Goal: Task Accomplishment & Management: Use online tool/utility

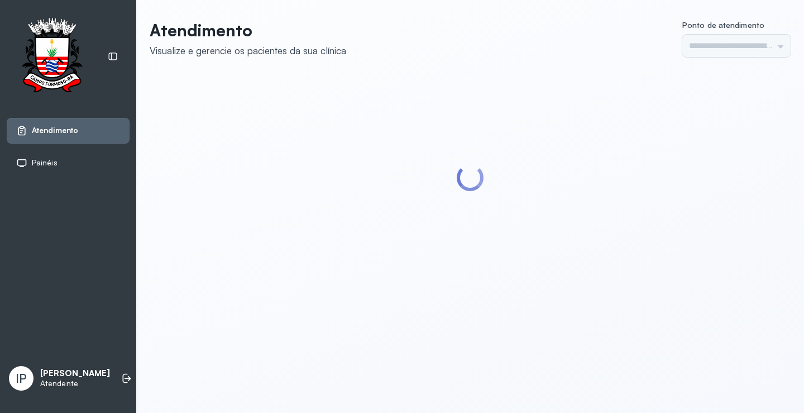
type input "*********"
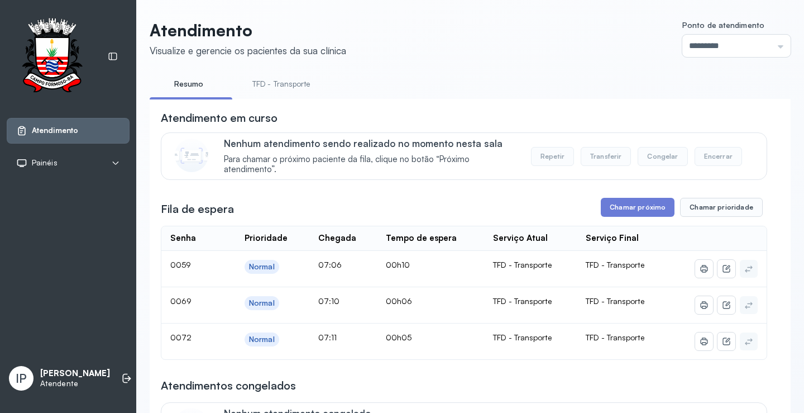
scroll to position [56, 0]
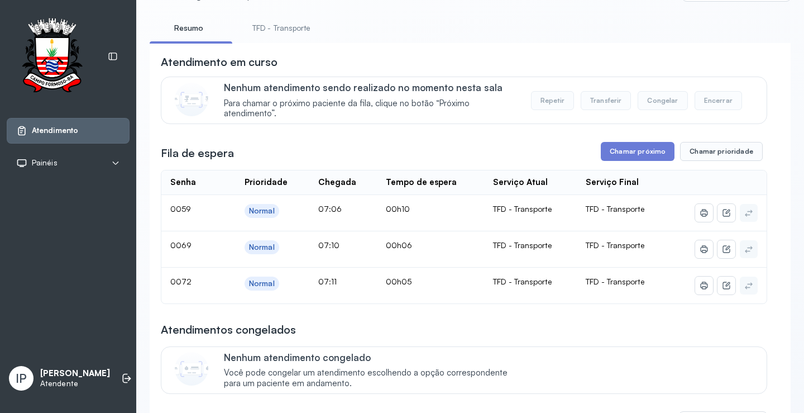
click at [274, 25] on link "TFD - Transporte" at bounding box center [281, 28] width 80 height 18
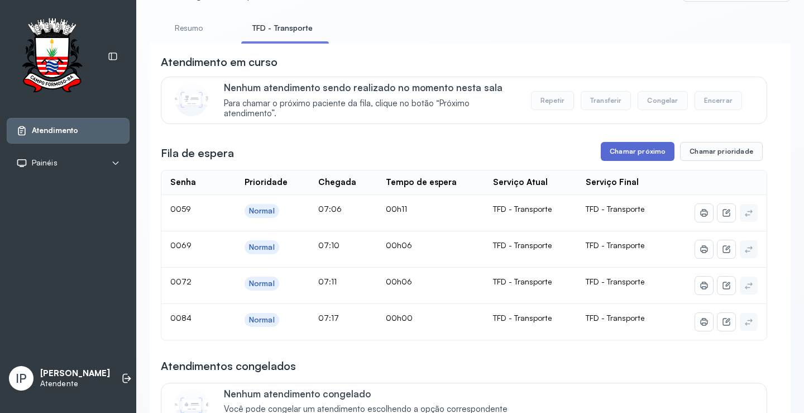
click at [629, 150] on button "Chamar próximo" at bounding box center [638, 151] width 74 height 19
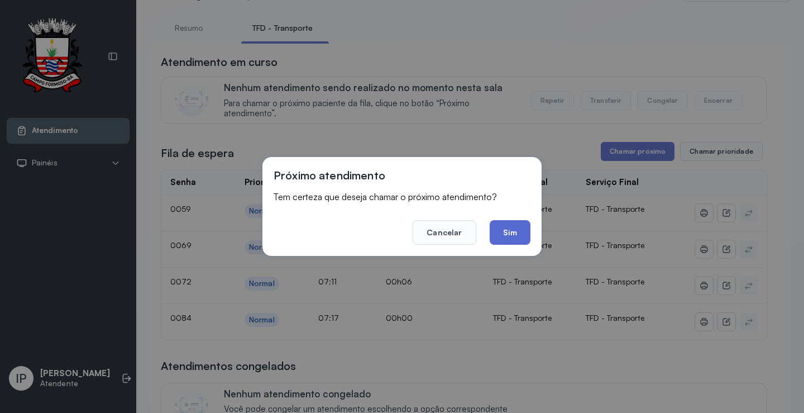
click at [515, 236] on button "Sim" at bounding box center [510, 232] width 41 height 25
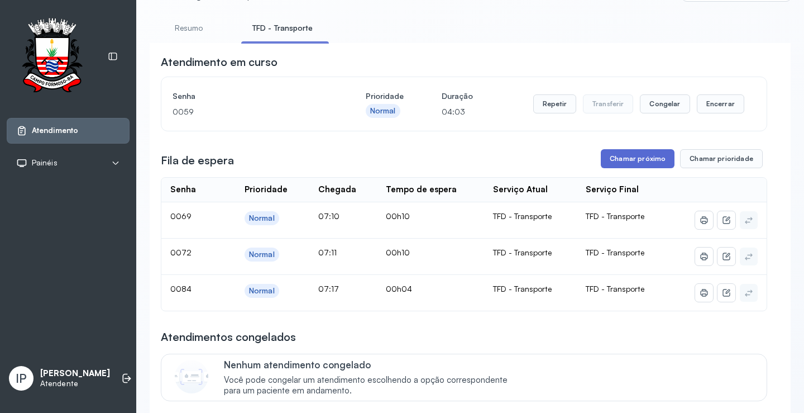
click at [642, 161] on button "Chamar próximo" at bounding box center [638, 158] width 74 height 19
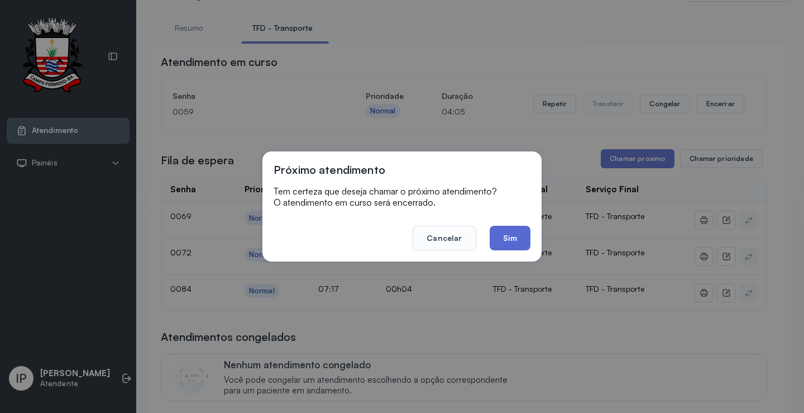
click at [501, 240] on button "Sim" at bounding box center [510, 238] width 41 height 25
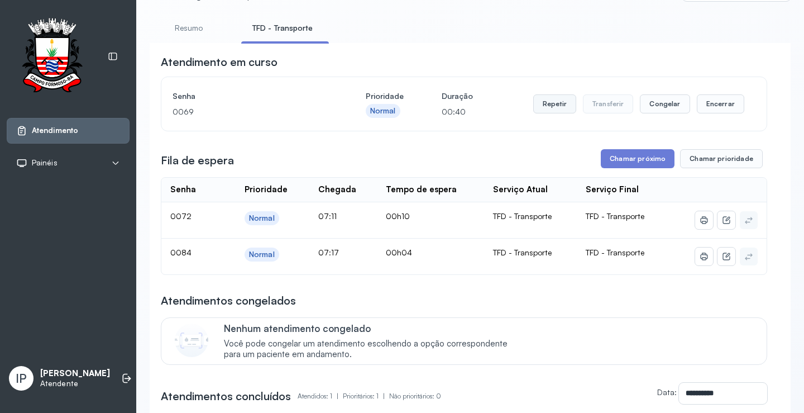
click at [559, 103] on button "Repetir" at bounding box center [554, 103] width 43 height 19
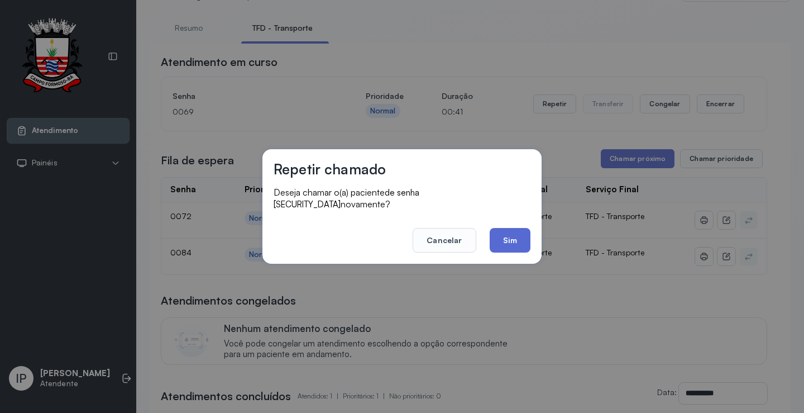
click at [515, 235] on button "Sim" at bounding box center [510, 240] width 41 height 25
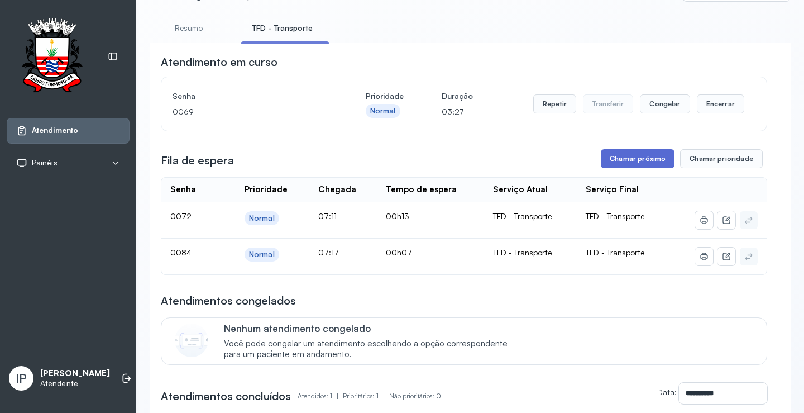
click at [606, 155] on button "Chamar próximo" at bounding box center [638, 158] width 74 height 19
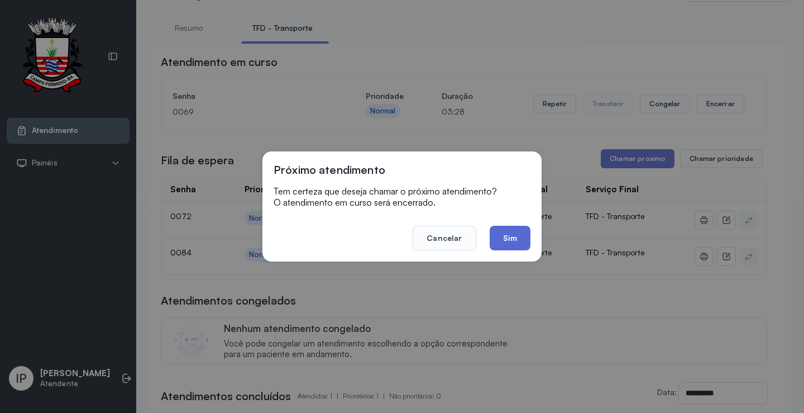
click at [502, 244] on button "Sim" at bounding box center [510, 238] width 41 height 25
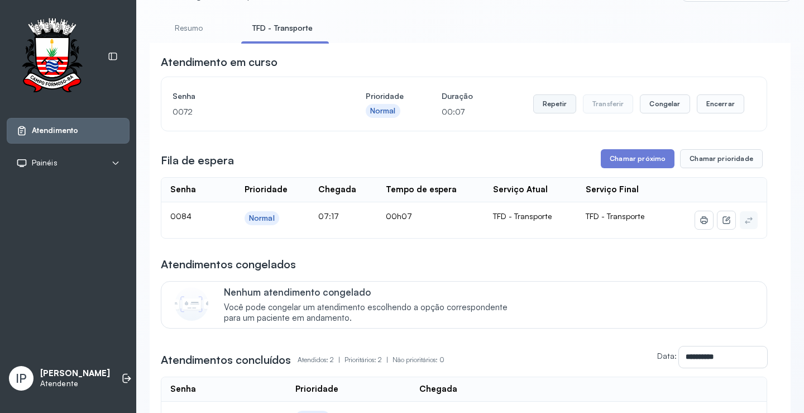
click at [549, 104] on button "Repetir" at bounding box center [554, 103] width 43 height 19
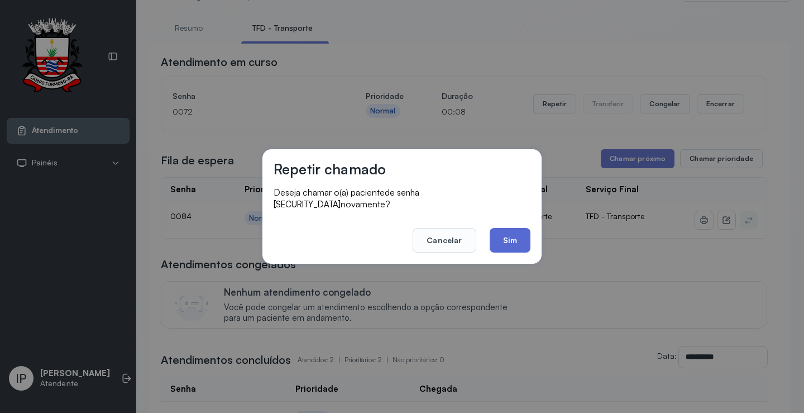
click at [509, 233] on button "Sim" at bounding box center [510, 240] width 41 height 25
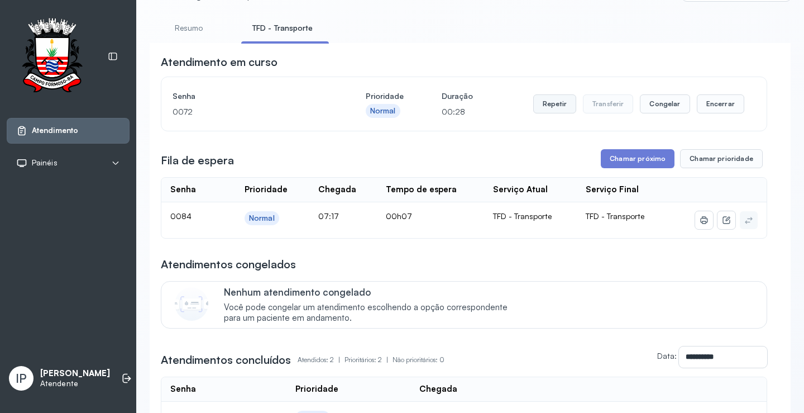
click at [545, 103] on button "Repetir" at bounding box center [554, 103] width 43 height 19
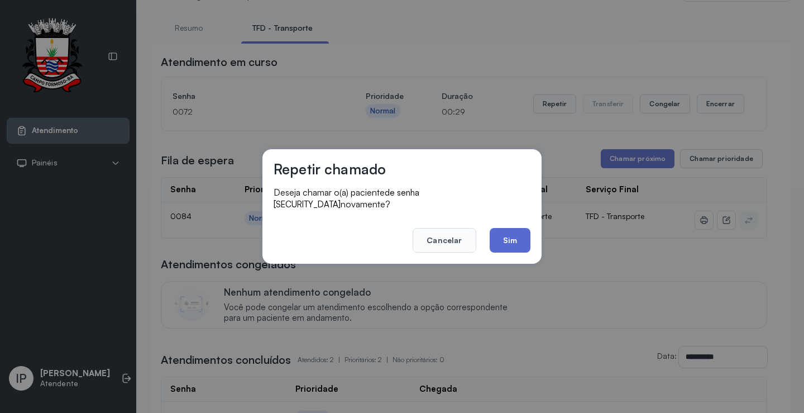
click at [508, 228] on button "Sim" at bounding box center [510, 240] width 41 height 25
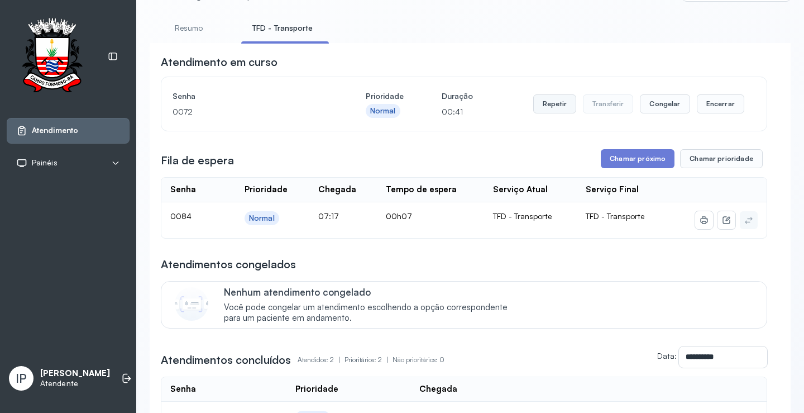
click at [547, 113] on button "Repetir" at bounding box center [554, 103] width 43 height 19
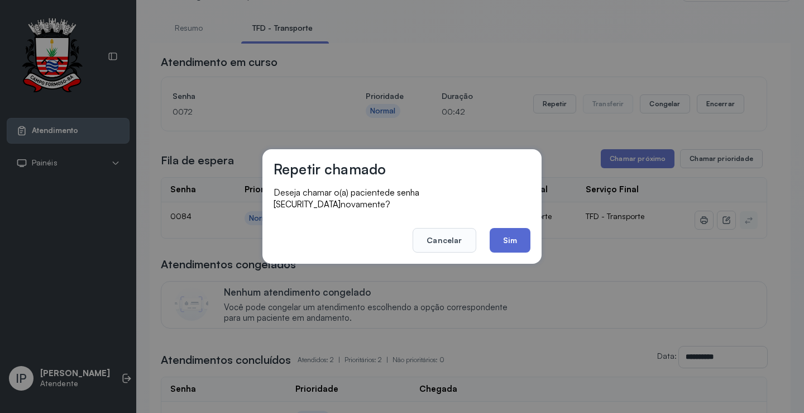
click at [509, 235] on button "Sim" at bounding box center [510, 240] width 41 height 25
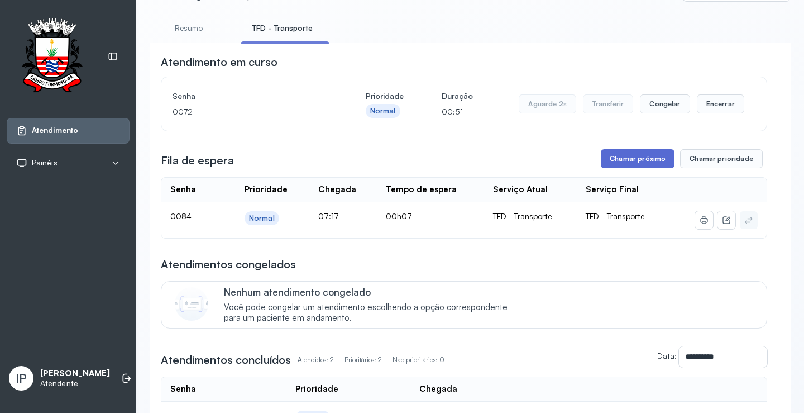
click at [616, 166] on button "Chamar próximo" at bounding box center [638, 158] width 74 height 19
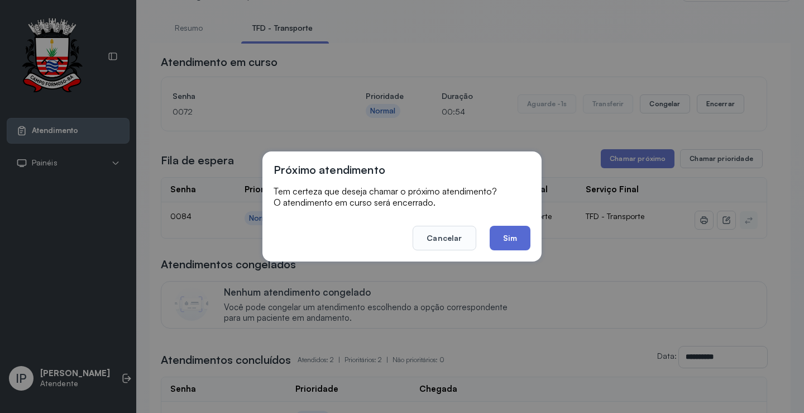
click at [503, 230] on button "Sim" at bounding box center [510, 238] width 41 height 25
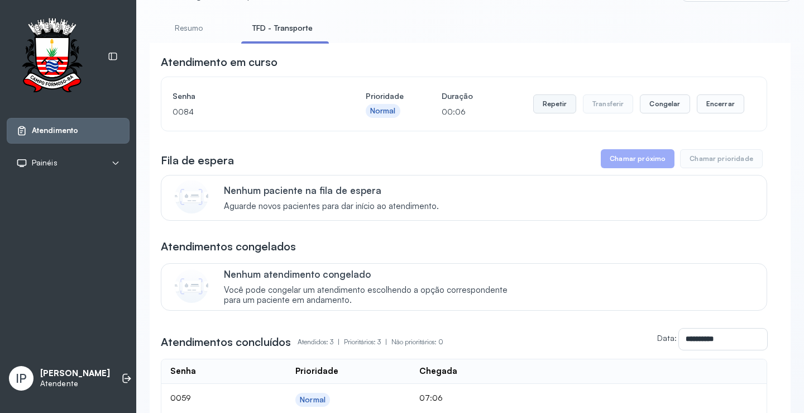
click at [545, 112] on button "Repetir" at bounding box center [554, 103] width 43 height 19
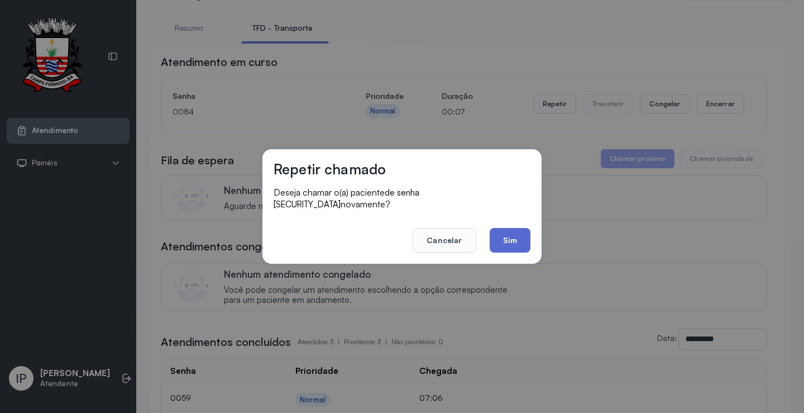
click at [512, 236] on button "Sim" at bounding box center [510, 240] width 41 height 25
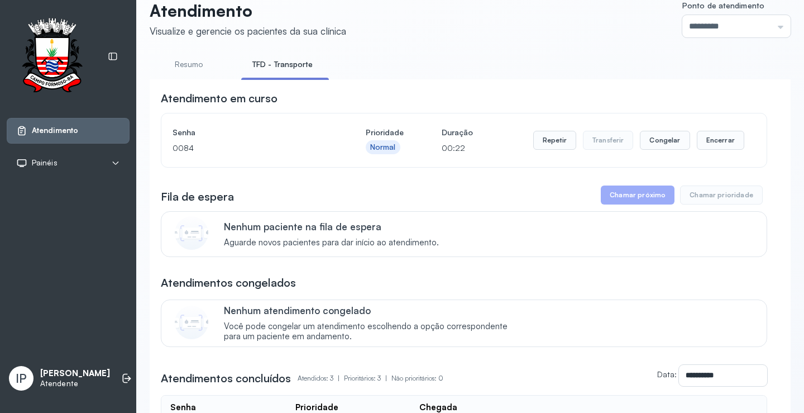
scroll to position [0, 0]
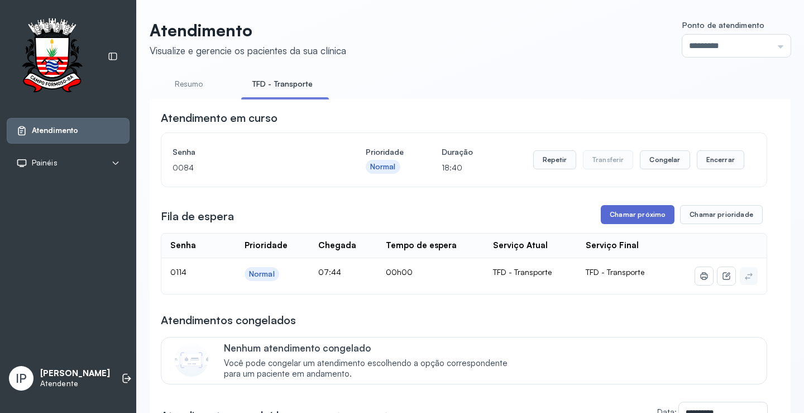
click at [638, 220] on button "Chamar próximo" at bounding box center [638, 214] width 74 height 19
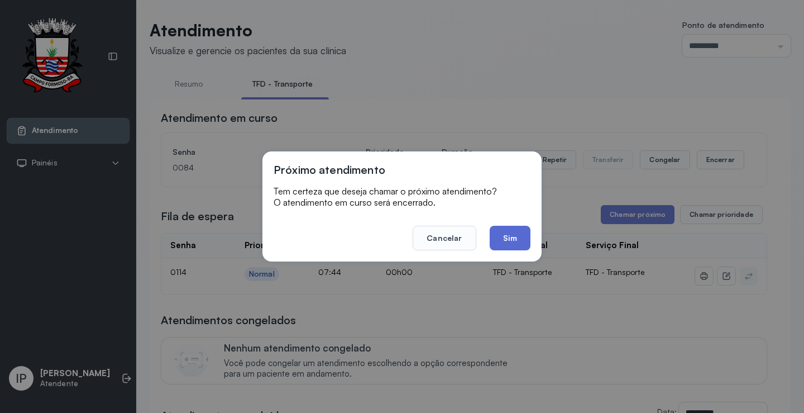
click at [509, 233] on button "Sim" at bounding box center [510, 238] width 41 height 25
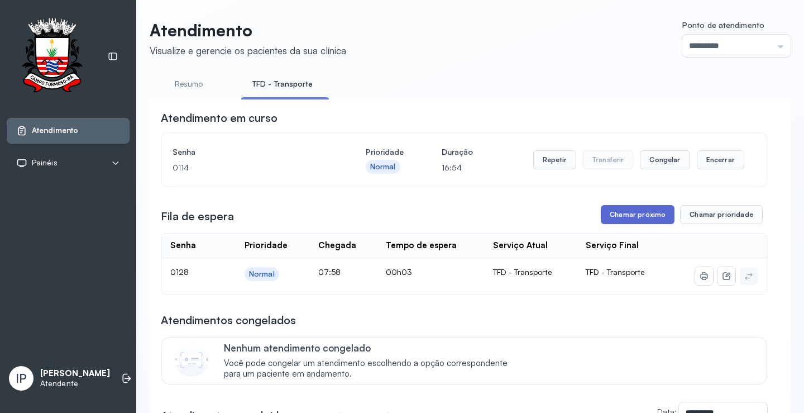
click at [641, 221] on button "Chamar próximo" at bounding box center [638, 214] width 74 height 19
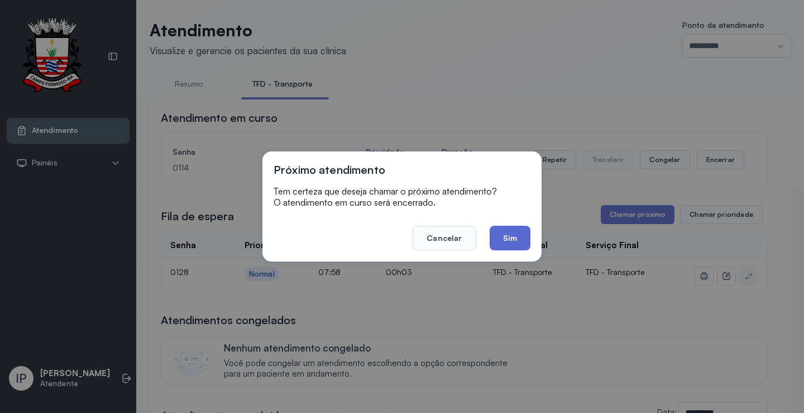
click at [516, 242] on button "Sim" at bounding box center [510, 238] width 41 height 25
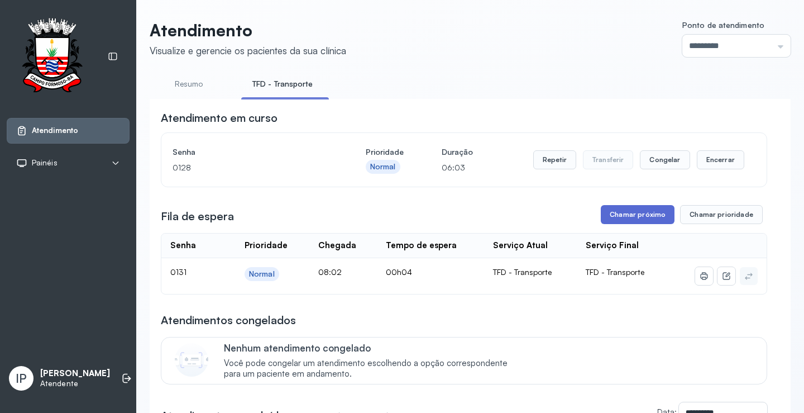
click at [628, 212] on button "Chamar próximo" at bounding box center [638, 214] width 74 height 19
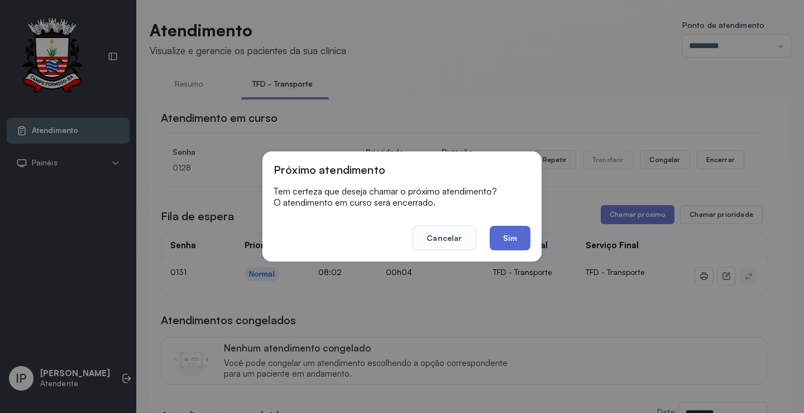
click at [502, 234] on button "Sim" at bounding box center [510, 238] width 41 height 25
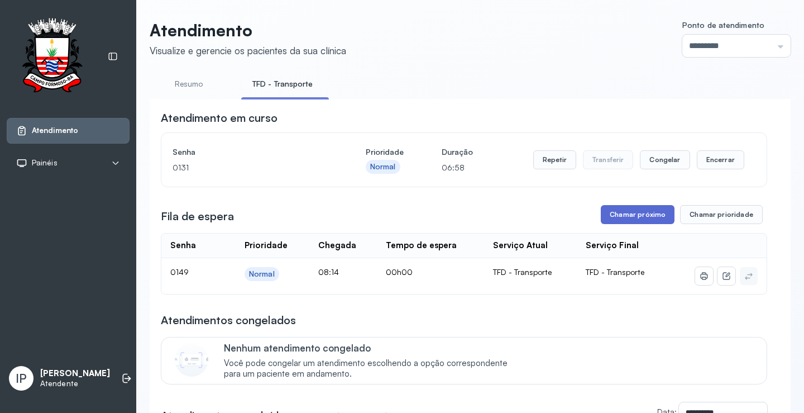
click at [627, 222] on button "Chamar próximo" at bounding box center [638, 214] width 74 height 19
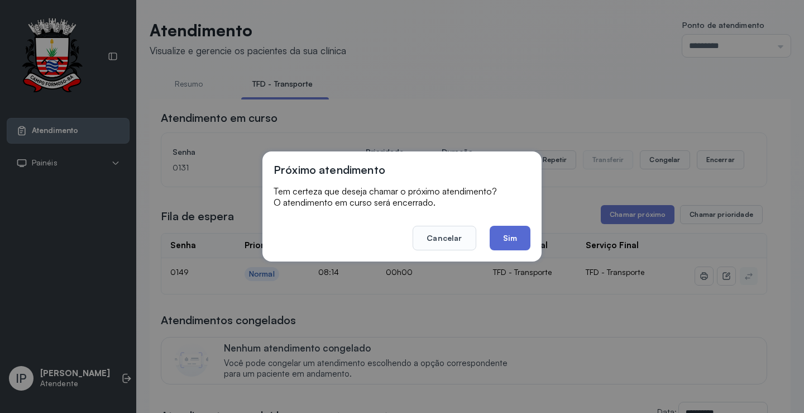
click at [511, 240] on button "Sim" at bounding box center [510, 238] width 41 height 25
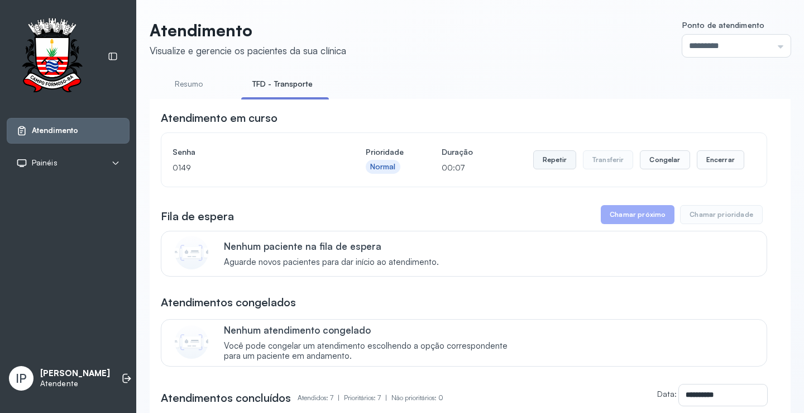
click at [556, 159] on button "Repetir" at bounding box center [554, 159] width 43 height 19
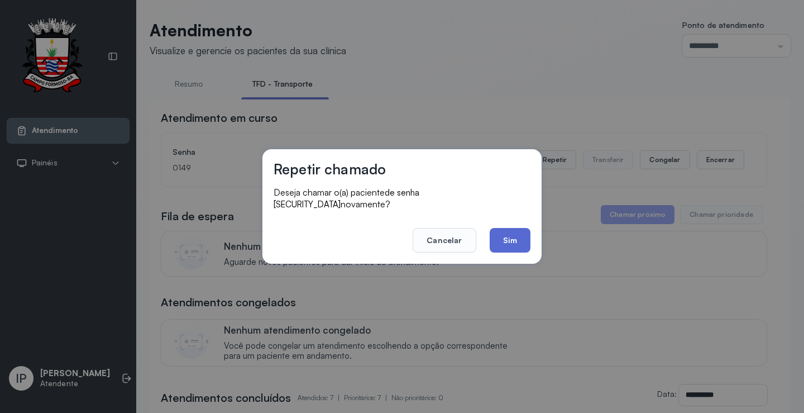
click at [506, 231] on button "Sim" at bounding box center [510, 240] width 41 height 25
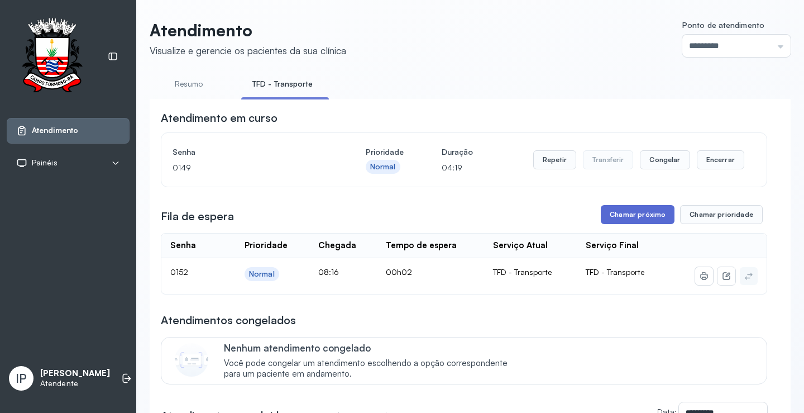
click at [633, 210] on button "Chamar próximo" at bounding box center [638, 214] width 74 height 19
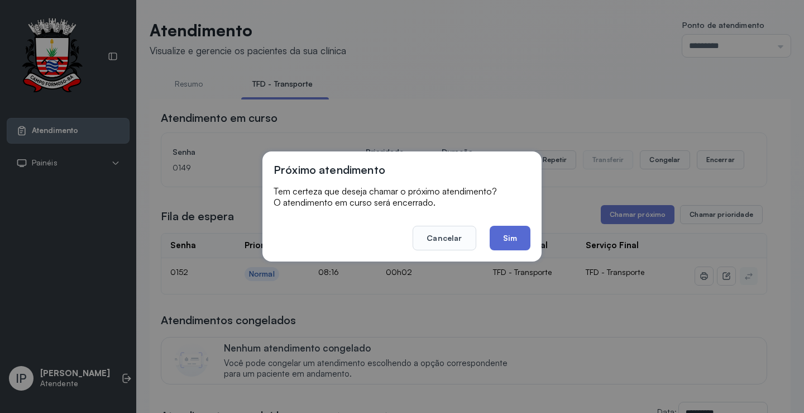
click at [519, 233] on button "Sim" at bounding box center [510, 238] width 41 height 25
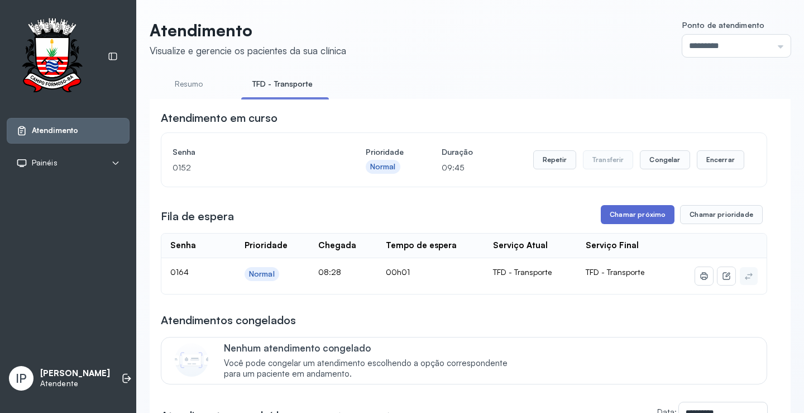
click at [610, 220] on button "Chamar próximo" at bounding box center [638, 214] width 74 height 19
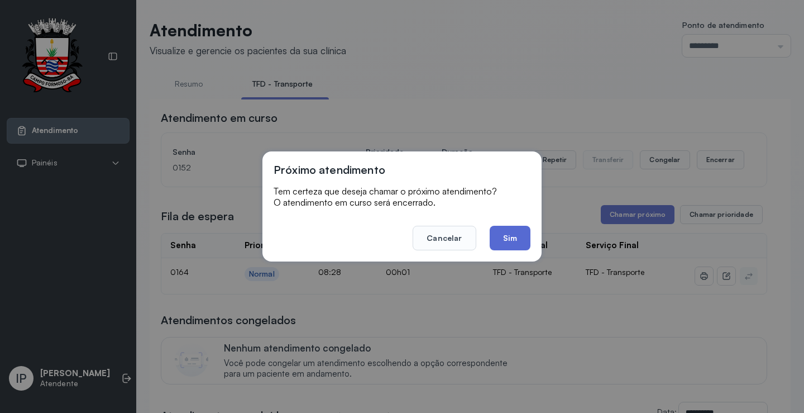
click at [522, 234] on button "Sim" at bounding box center [510, 238] width 41 height 25
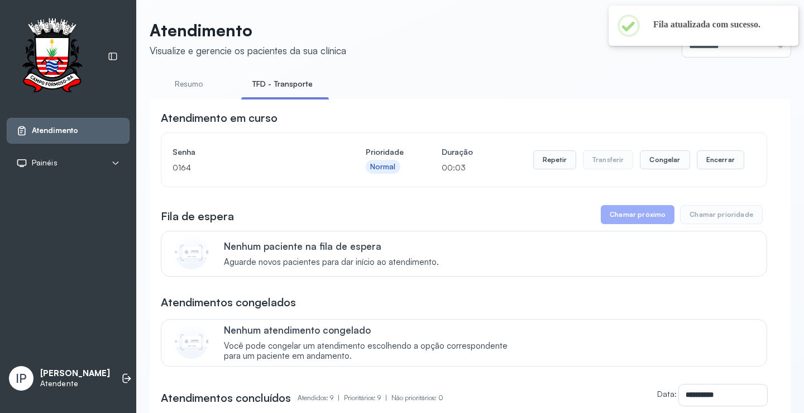
click at [589, 94] on ul "Resumo TFD - Transporte" at bounding box center [470, 87] width 641 height 25
click at [550, 162] on button "Repetir" at bounding box center [554, 159] width 43 height 19
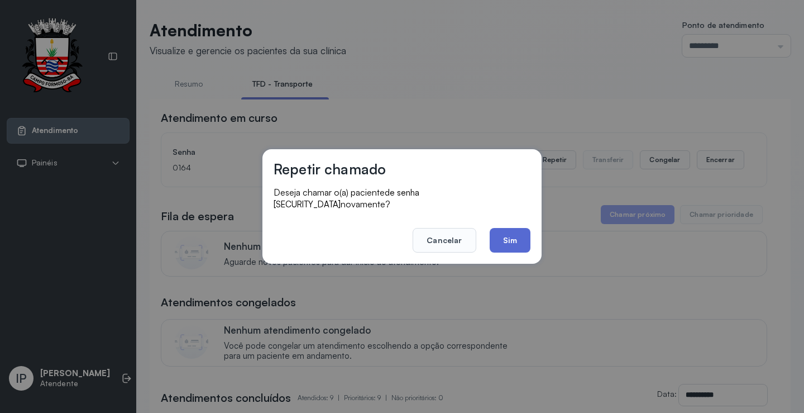
click at [505, 228] on button "Sim" at bounding box center [510, 240] width 41 height 25
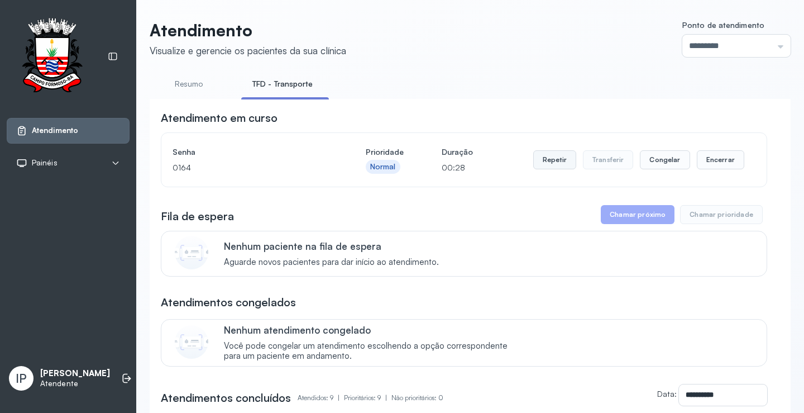
click at [553, 160] on button "Repetir" at bounding box center [554, 159] width 43 height 19
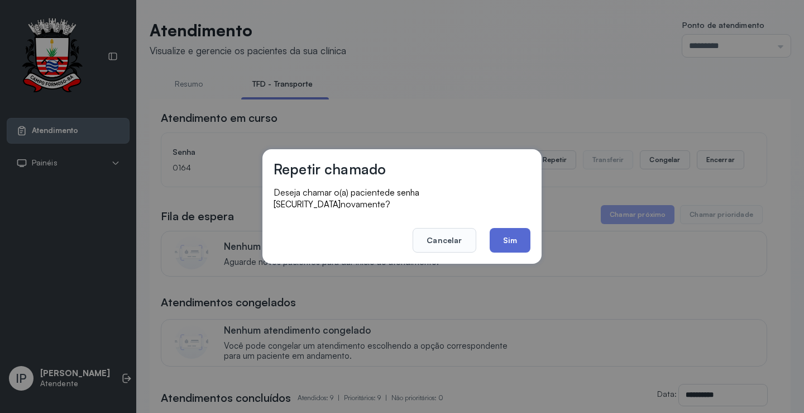
click at [510, 228] on button "Sim" at bounding box center [510, 240] width 41 height 25
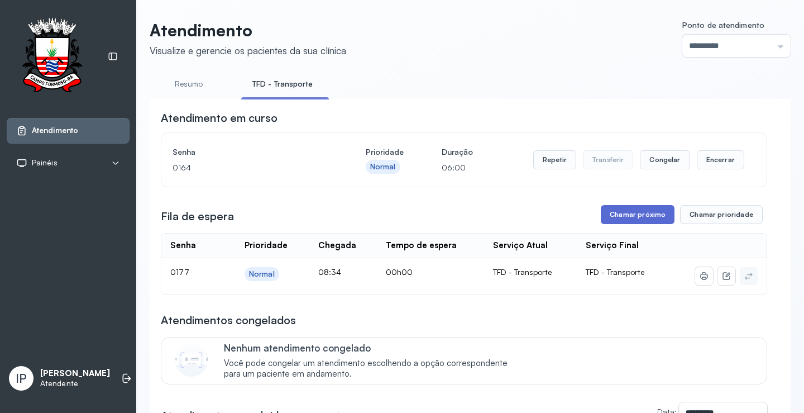
click at [636, 221] on button "Chamar próximo" at bounding box center [638, 214] width 74 height 19
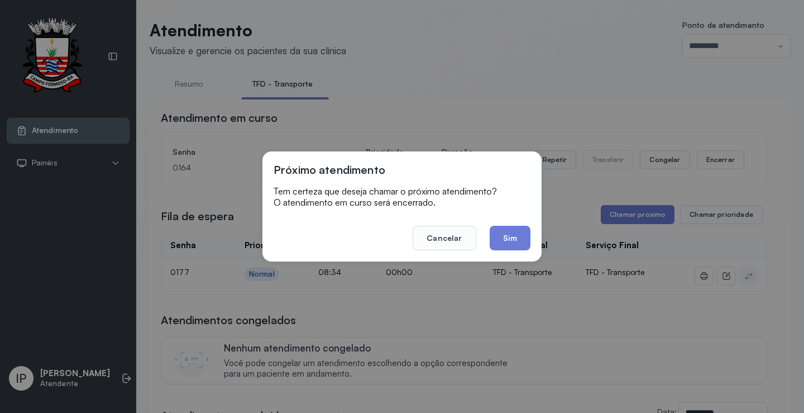
click at [487, 234] on footer "Cancelar Sim" at bounding box center [402, 230] width 257 height 40
click at [497, 235] on button "Sim" at bounding box center [510, 238] width 41 height 25
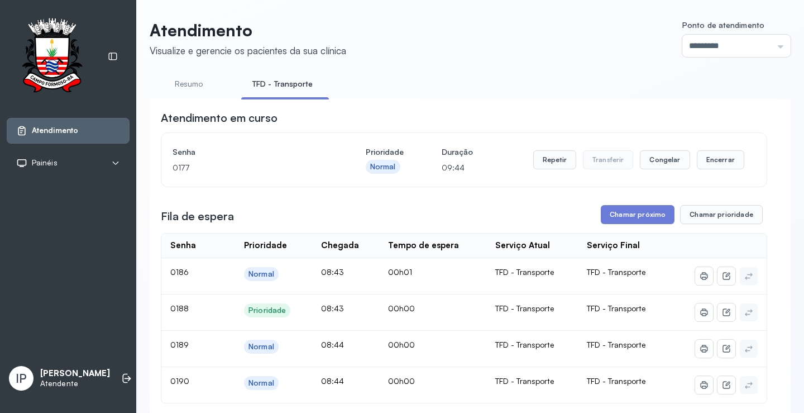
scroll to position [56, 0]
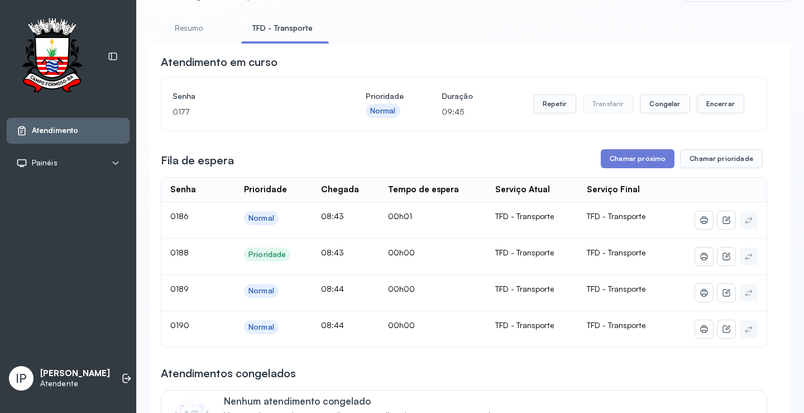
click at [622, 158] on button "Chamar próximo" at bounding box center [638, 158] width 74 height 19
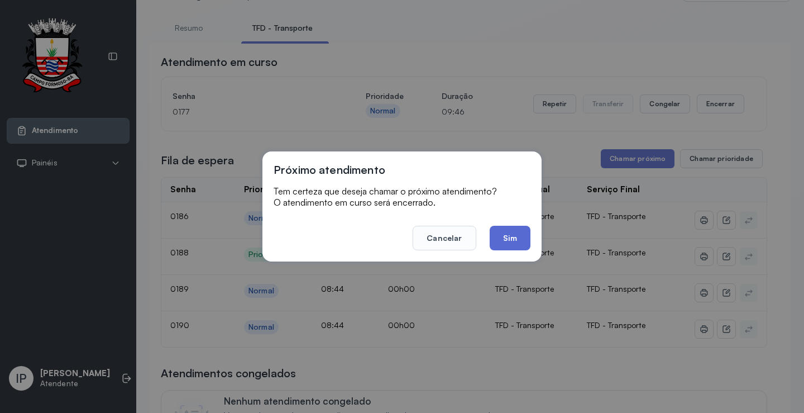
click at [507, 230] on button "Sim" at bounding box center [510, 238] width 41 height 25
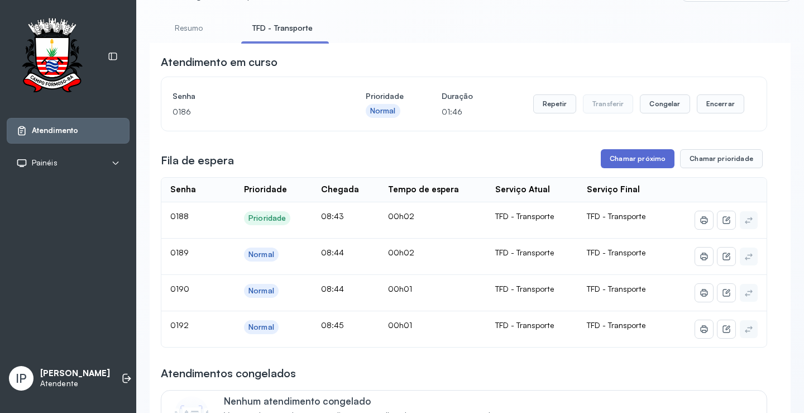
click at [625, 157] on button "Chamar próximo" at bounding box center [638, 158] width 74 height 19
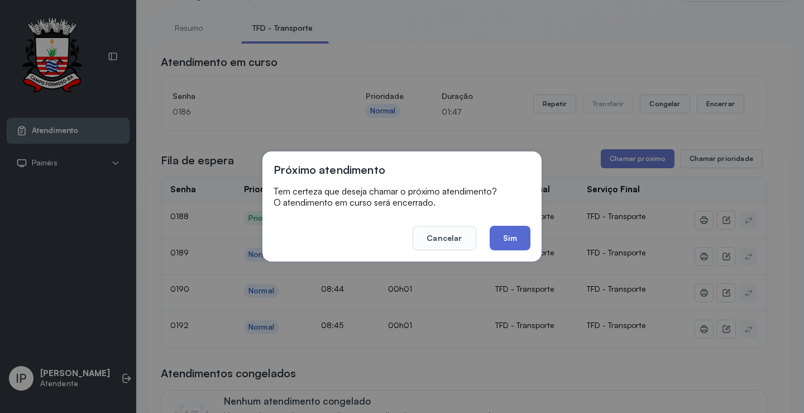
click at [509, 233] on button "Sim" at bounding box center [510, 238] width 41 height 25
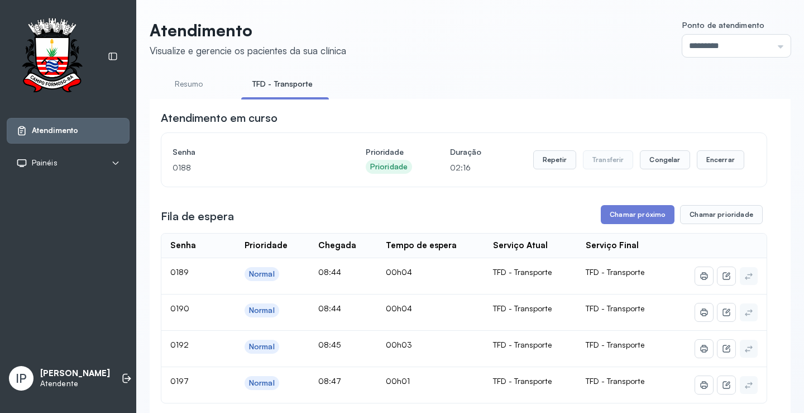
scroll to position [112, 0]
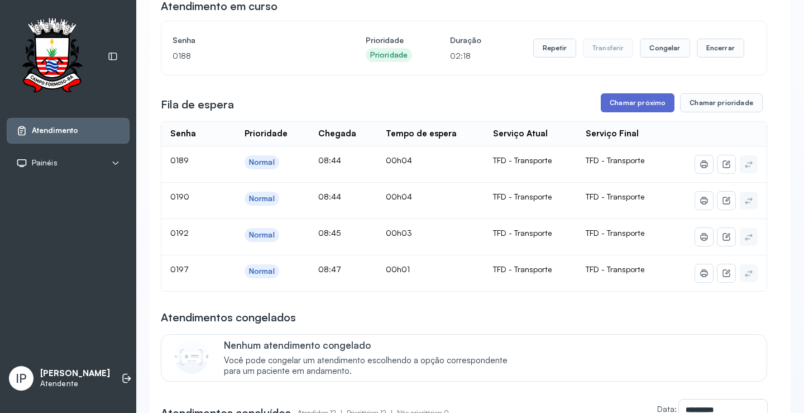
click at [618, 97] on button "Chamar próximo" at bounding box center [638, 102] width 74 height 19
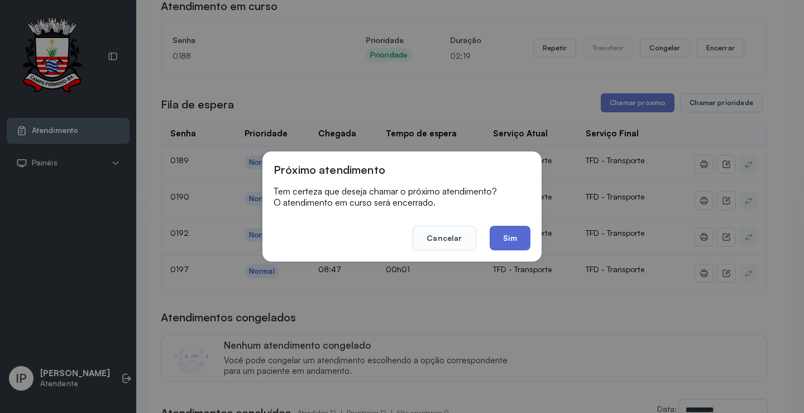
click at [510, 235] on button "Sim" at bounding box center [510, 238] width 41 height 25
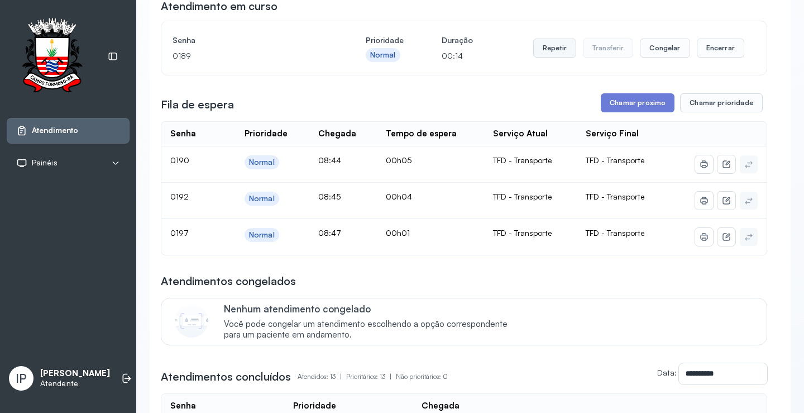
click at [559, 53] on button "Repetir" at bounding box center [554, 48] width 43 height 19
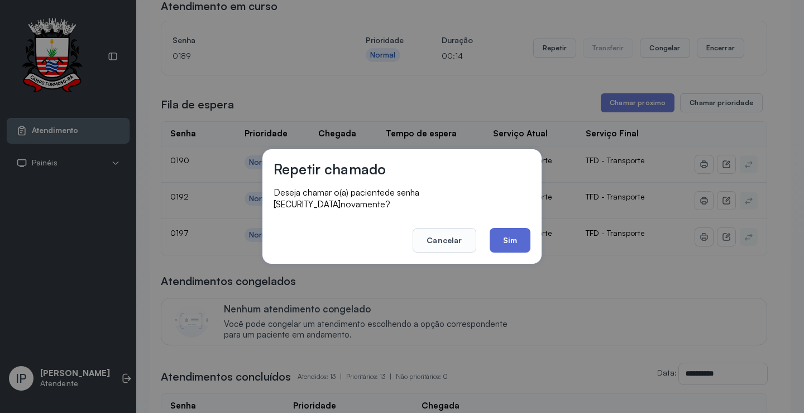
click at [499, 231] on button "Sim" at bounding box center [510, 240] width 41 height 25
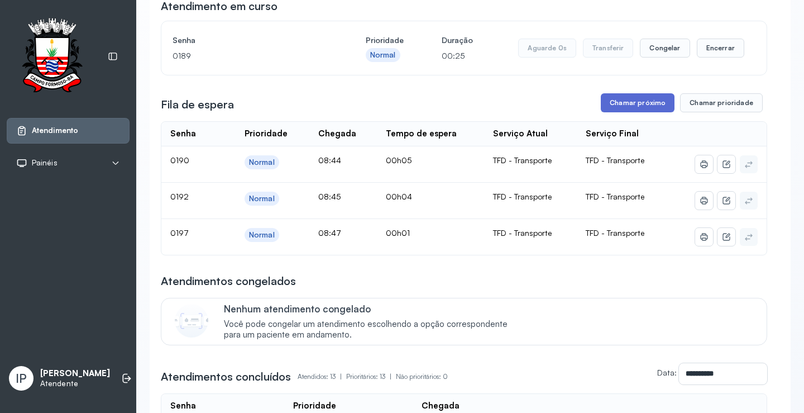
click at [654, 103] on button "Chamar próximo" at bounding box center [638, 102] width 74 height 19
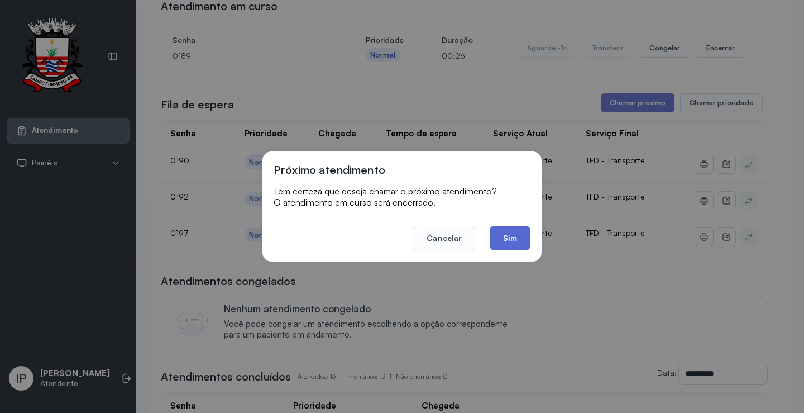
click at [520, 242] on button "Sim" at bounding box center [510, 238] width 41 height 25
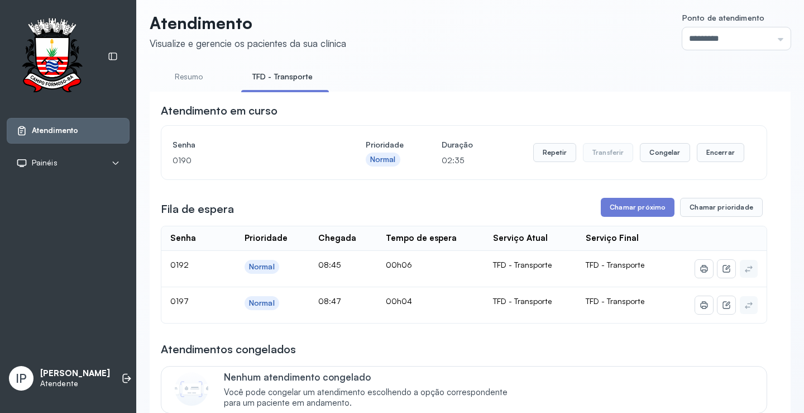
scroll to position [0, 0]
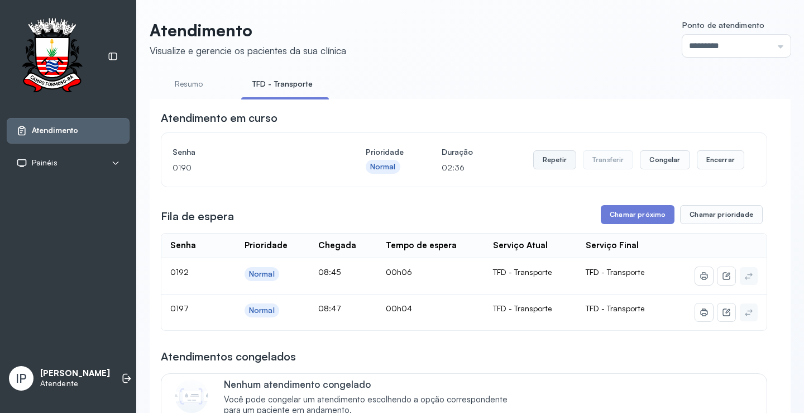
click at [547, 164] on button "Repetir" at bounding box center [554, 159] width 43 height 19
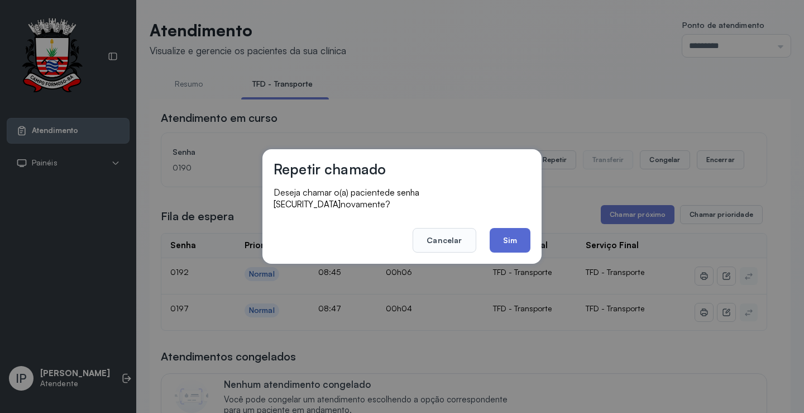
click at [511, 240] on button "Sim" at bounding box center [510, 240] width 41 height 25
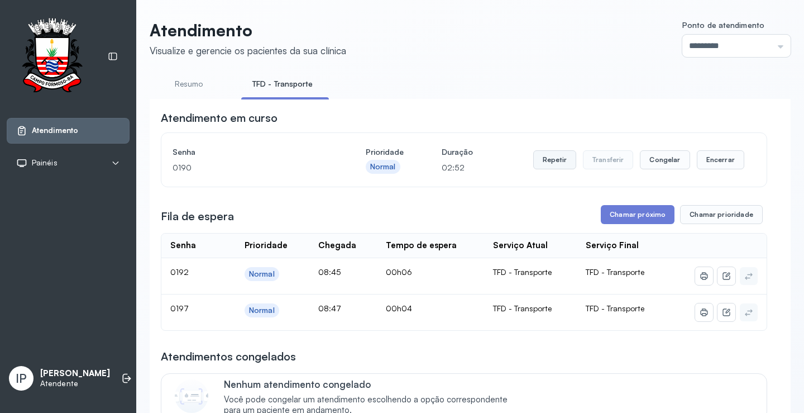
click at [554, 163] on button "Repetir" at bounding box center [554, 159] width 43 height 19
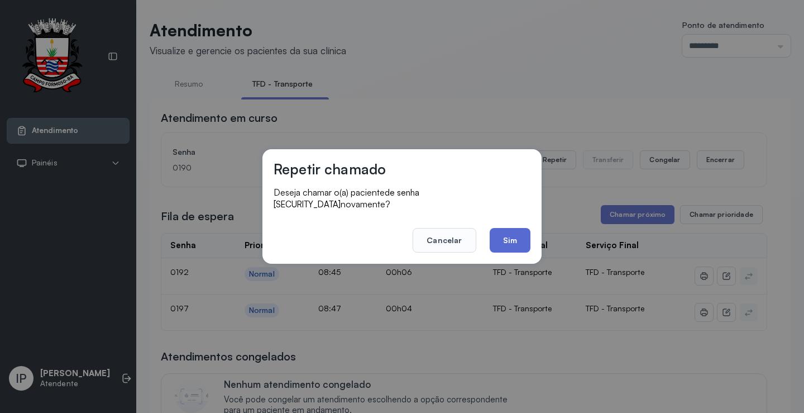
click at [503, 242] on button "Sim" at bounding box center [510, 240] width 41 height 25
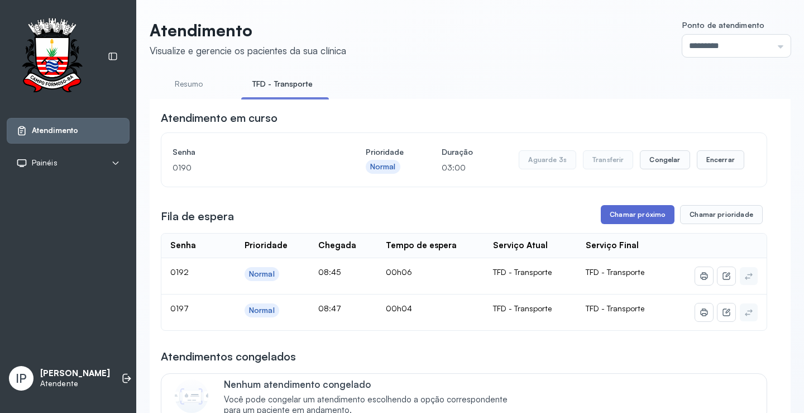
click at [648, 217] on button "Chamar próximo" at bounding box center [638, 214] width 74 height 19
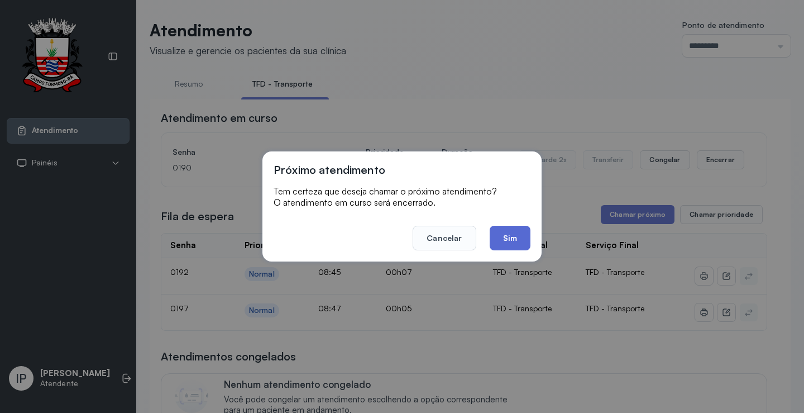
click at [511, 236] on button "Sim" at bounding box center [510, 238] width 41 height 25
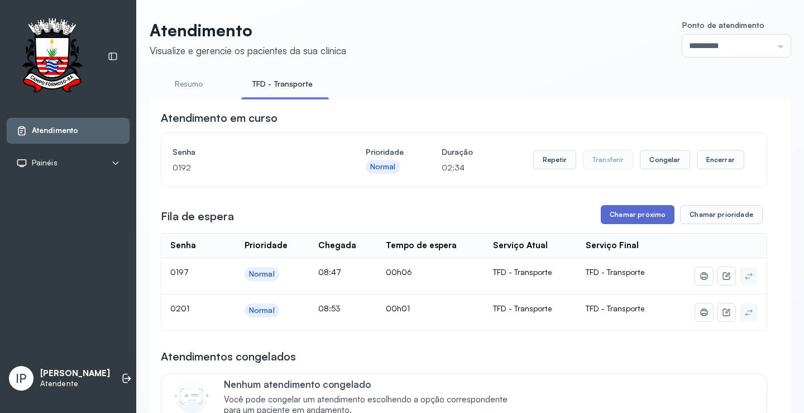
click at [616, 212] on button "Chamar próximo" at bounding box center [638, 214] width 74 height 19
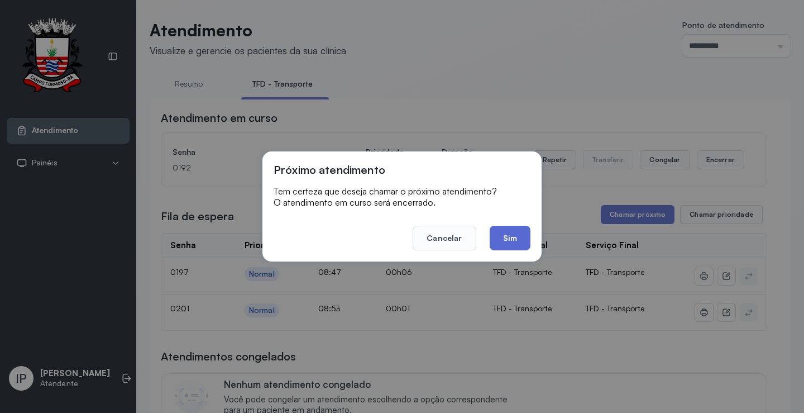
click at [508, 234] on button "Sim" at bounding box center [510, 238] width 41 height 25
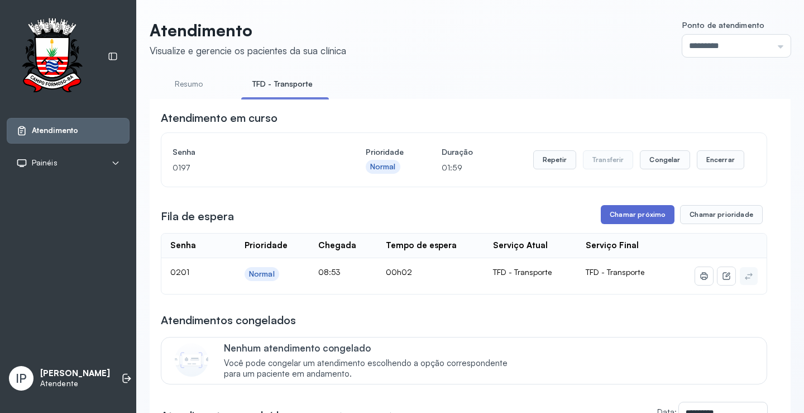
click at [640, 211] on button "Chamar próximo" at bounding box center [638, 214] width 74 height 19
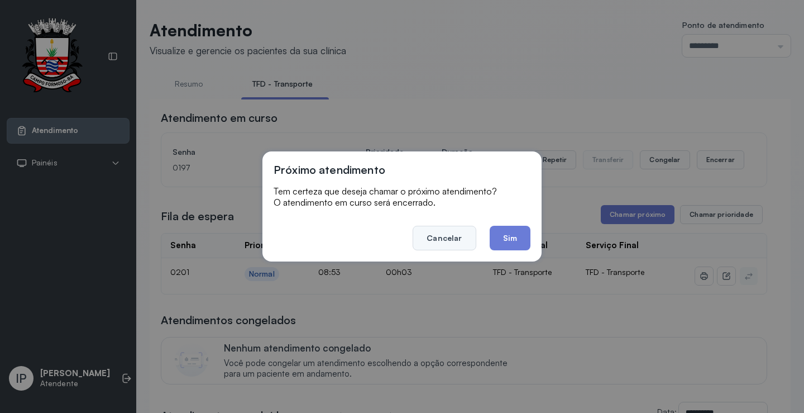
click at [460, 236] on button "Cancelar" at bounding box center [444, 238] width 63 height 25
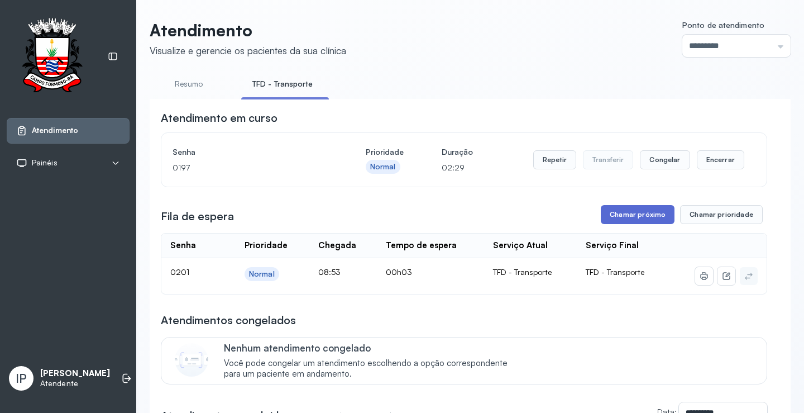
click at [632, 217] on button "Chamar próximo" at bounding box center [638, 214] width 74 height 19
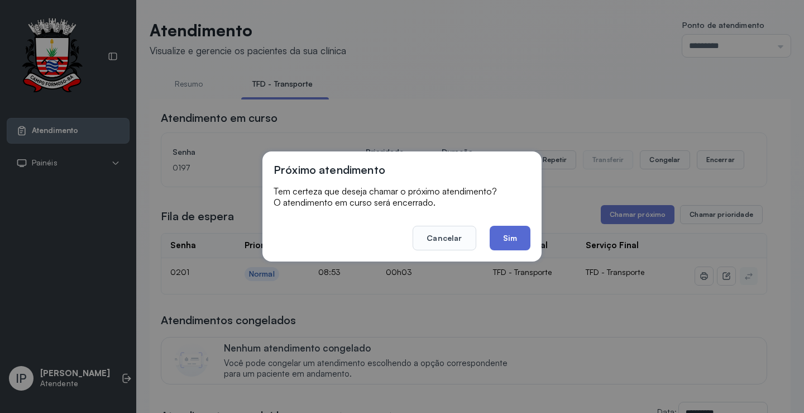
click at [506, 240] on button "Sim" at bounding box center [510, 238] width 41 height 25
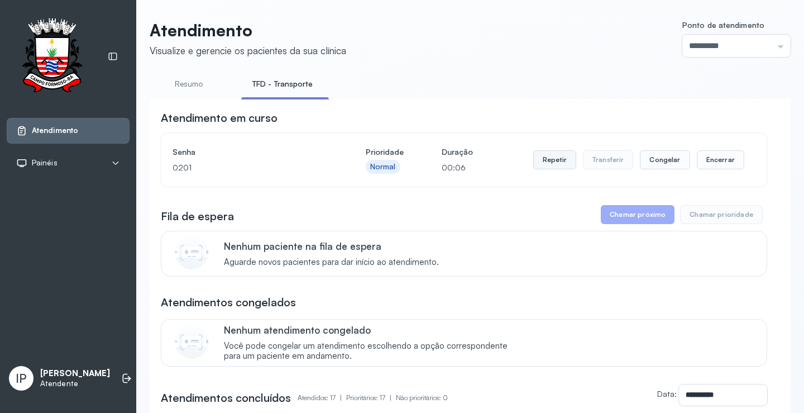
click at [552, 163] on button "Repetir" at bounding box center [554, 159] width 43 height 19
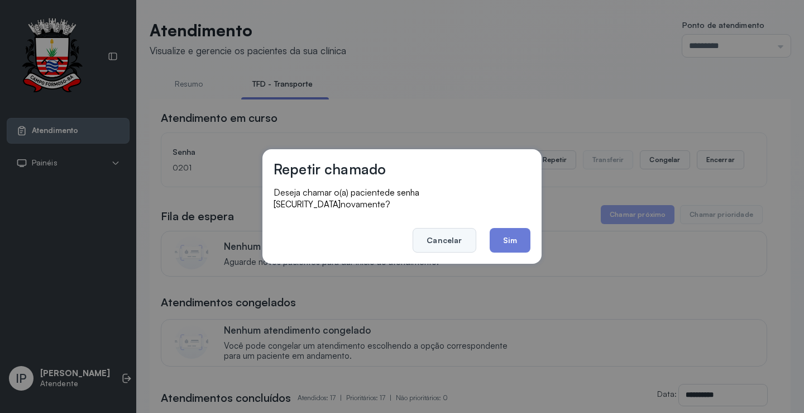
click at [436, 228] on button "Cancelar" at bounding box center [444, 240] width 63 height 25
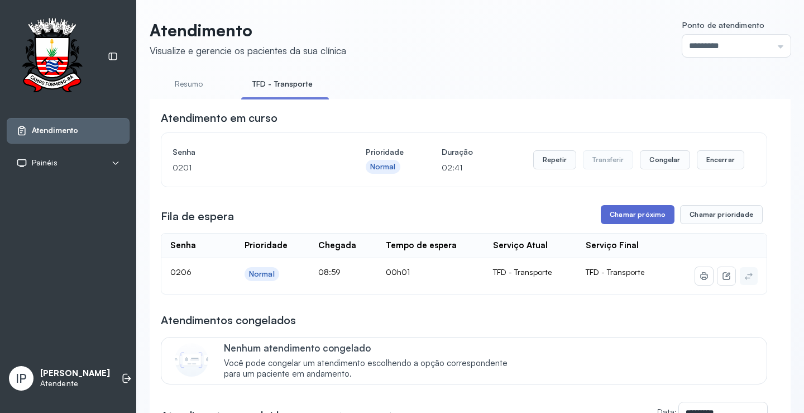
click at [607, 215] on button "Chamar próximo" at bounding box center [638, 214] width 74 height 19
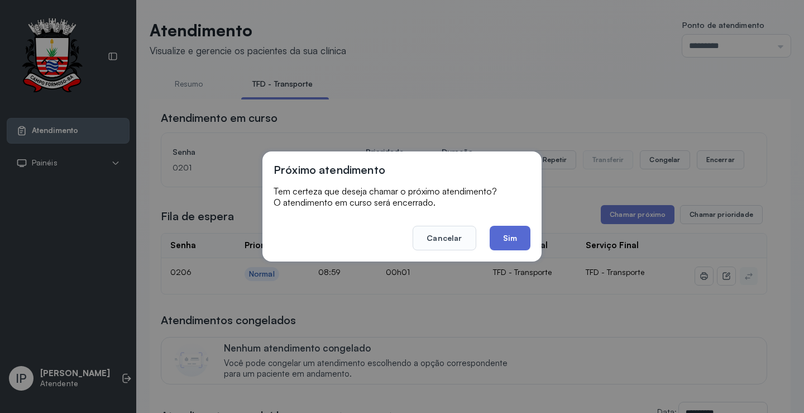
click at [503, 242] on button "Sim" at bounding box center [510, 238] width 41 height 25
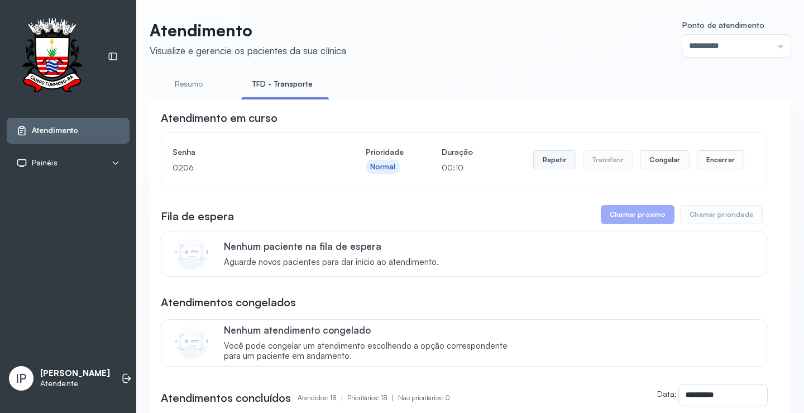
click at [564, 158] on button "Repetir" at bounding box center [554, 159] width 43 height 19
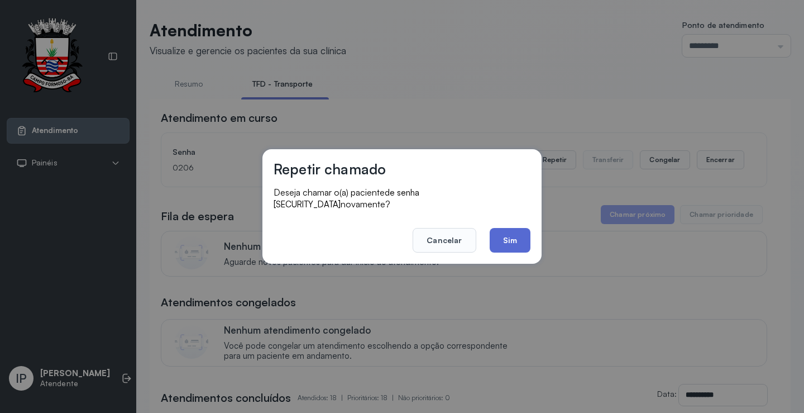
click at [509, 228] on button "Sim" at bounding box center [510, 240] width 41 height 25
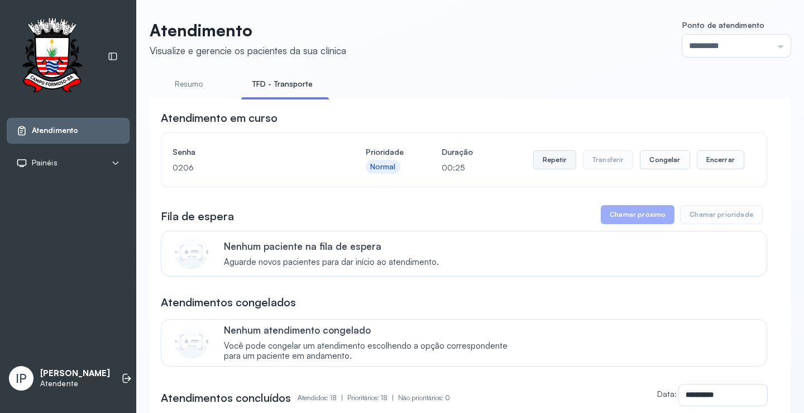
click at [537, 161] on button "Repetir" at bounding box center [554, 159] width 43 height 19
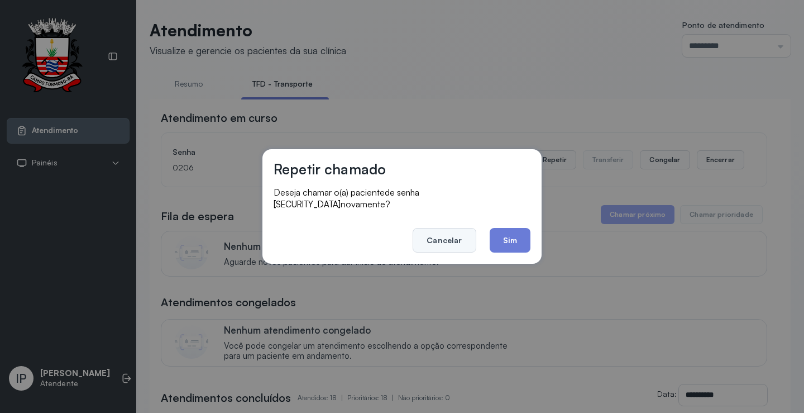
click at [447, 228] on button "Cancelar" at bounding box center [444, 240] width 63 height 25
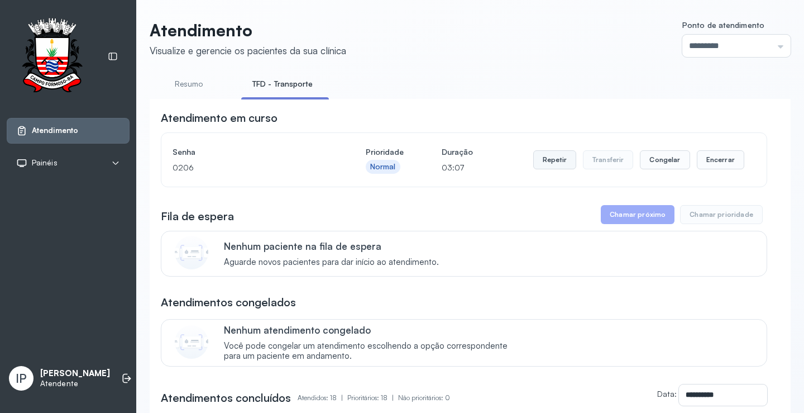
click at [554, 158] on button "Repetir" at bounding box center [554, 159] width 43 height 19
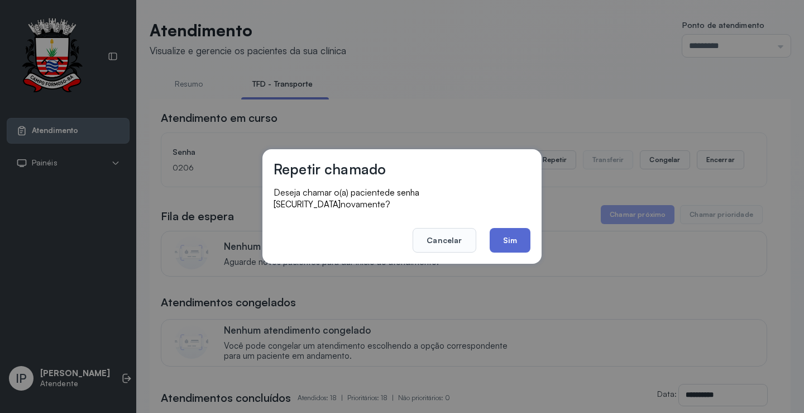
click at [498, 230] on button "Sim" at bounding box center [510, 240] width 41 height 25
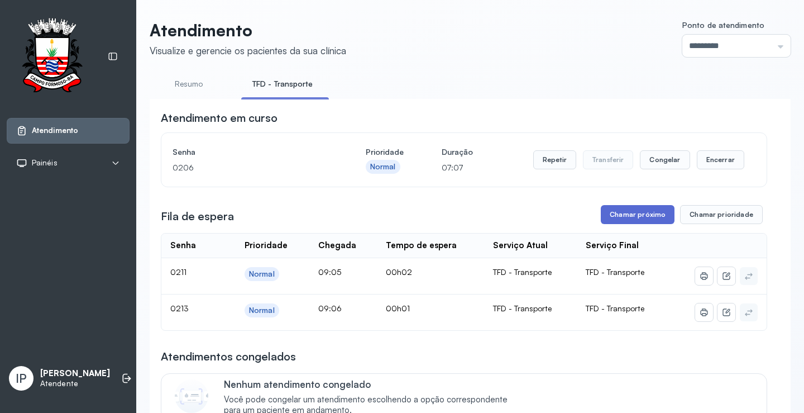
click at [658, 220] on button "Chamar próximo" at bounding box center [638, 214] width 74 height 19
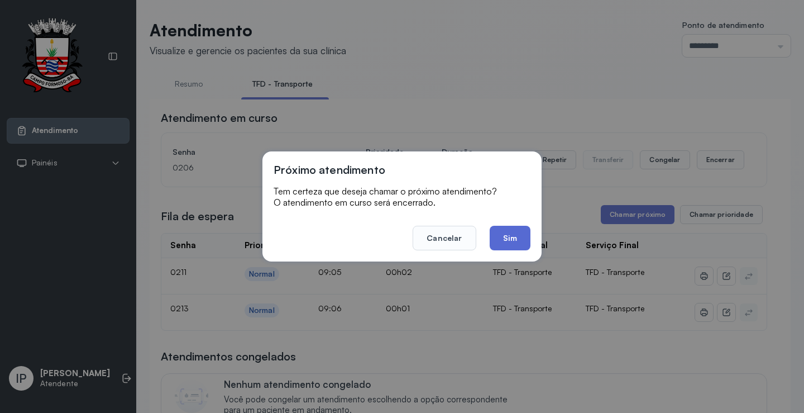
click at [524, 245] on button "Sim" at bounding box center [510, 238] width 41 height 25
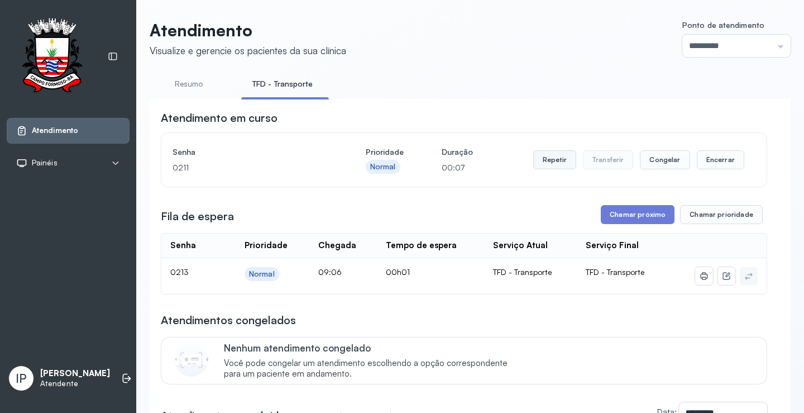
click at [556, 156] on button "Repetir" at bounding box center [554, 159] width 43 height 19
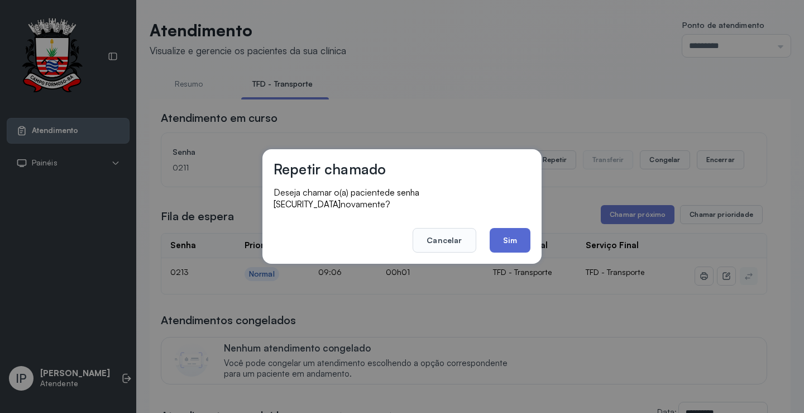
click at [510, 232] on button "Sim" at bounding box center [510, 240] width 41 height 25
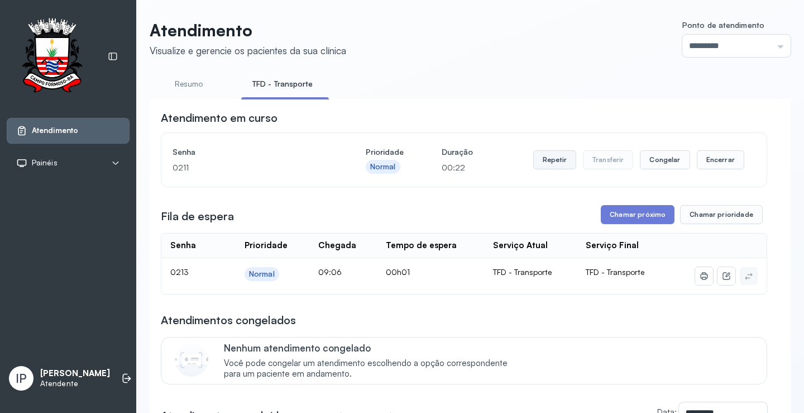
click at [558, 161] on button "Repetir" at bounding box center [554, 159] width 43 height 19
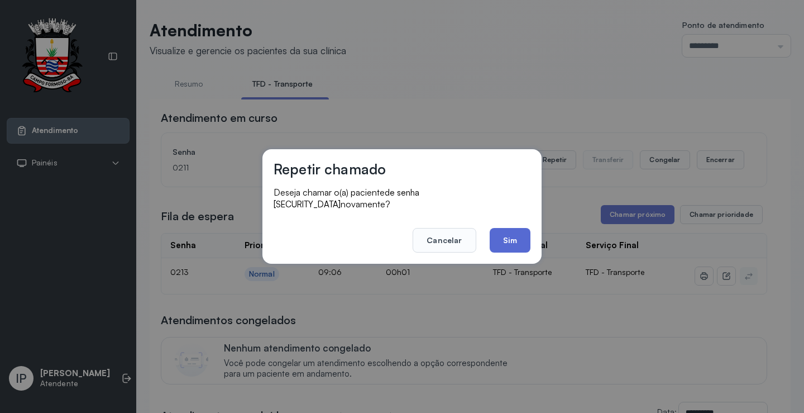
click at [497, 244] on button "Sim" at bounding box center [510, 240] width 41 height 25
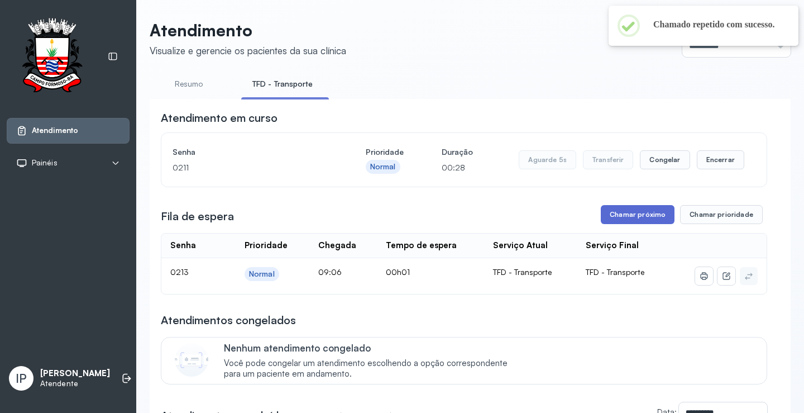
click at [644, 215] on button "Chamar próximo" at bounding box center [638, 214] width 74 height 19
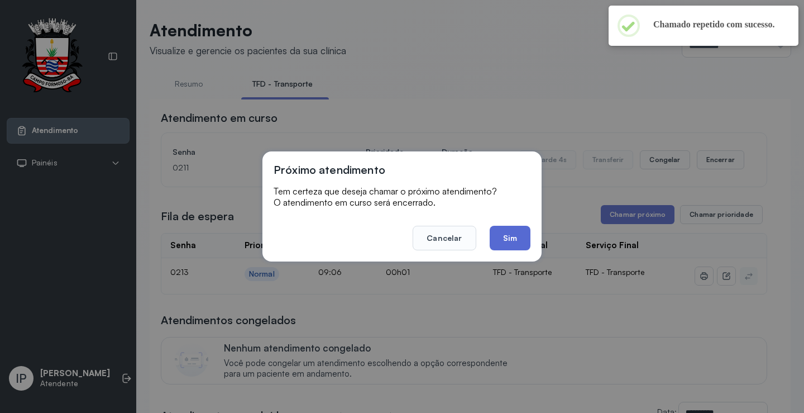
click at [516, 247] on button "Sim" at bounding box center [510, 238] width 41 height 25
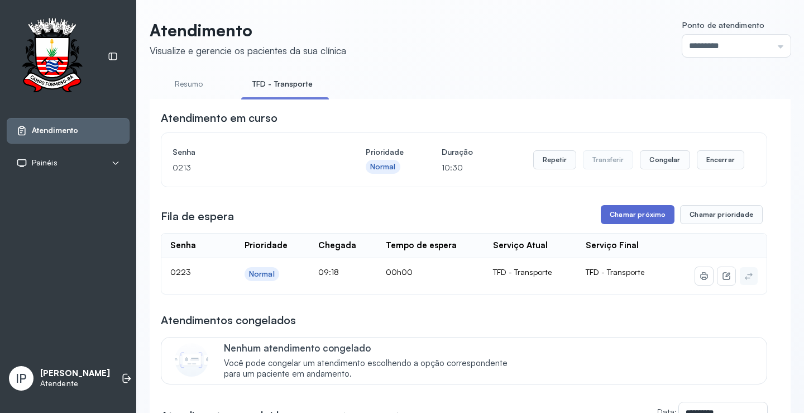
click at [659, 216] on button "Chamar próximo" at bounding box center [638, 214] width 74 height 19
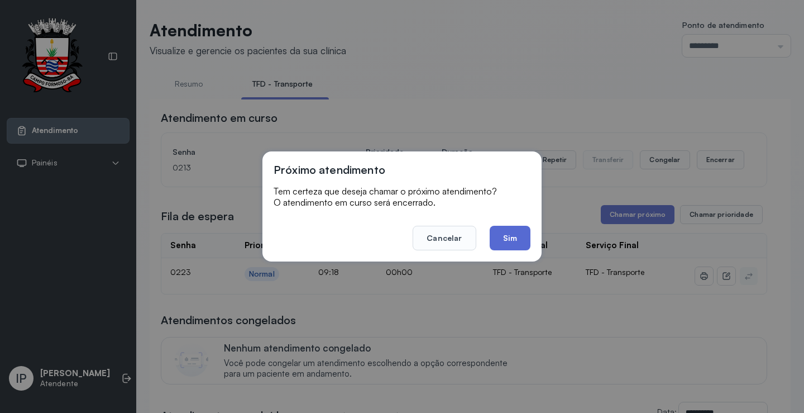
click at [503, 239] on button "Sim" at bounding box center [510, 238] width 41 height 25
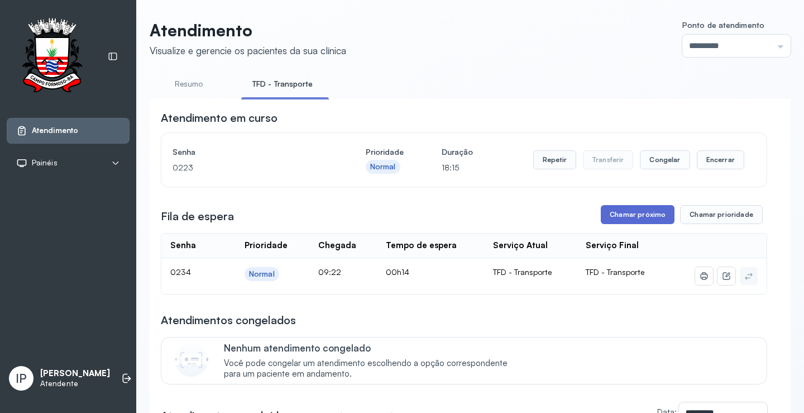
click at [613, 213] on button "Chamar próximo" at bounding box center [638, 214] width 74 height 19
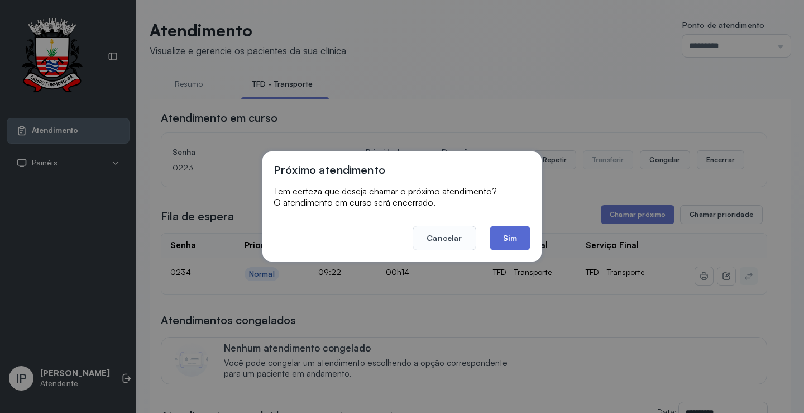
click at [499, 235] on button "Sim" at bounding box center [510, 238] width 41 height 25
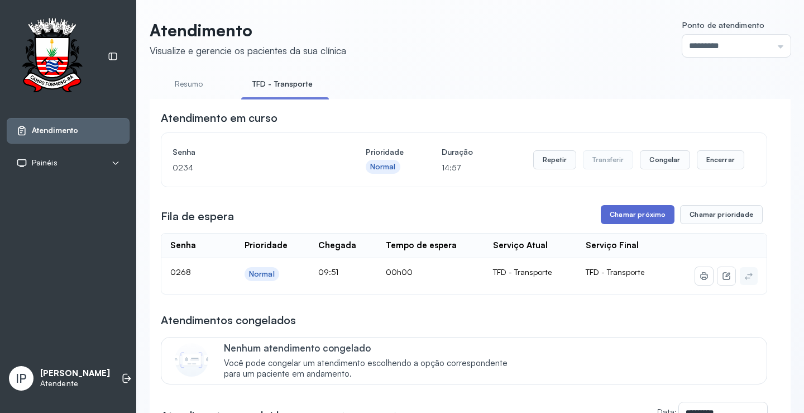
click at [613, 215] on button "Chamar próximo" at bounding box center [638, 214] width 74 height 19
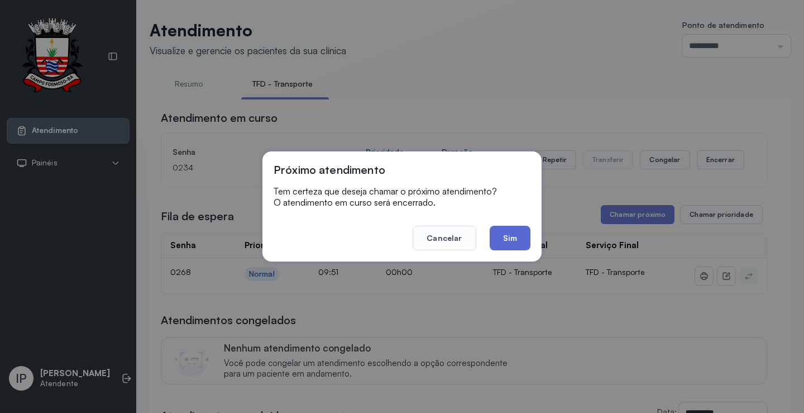
click at [500, 234] on button "Sim" at bounding box center [510, 238] width 41 height 25
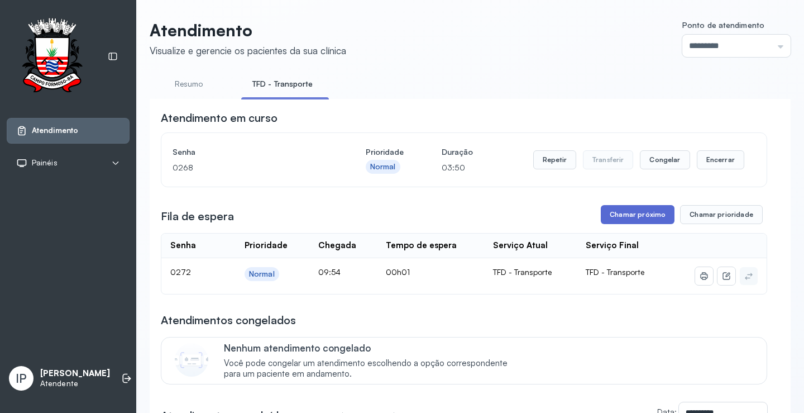
click at [647, 214] on button "Chamar próximo" at bounding box center [638, 214] width 74 height 19
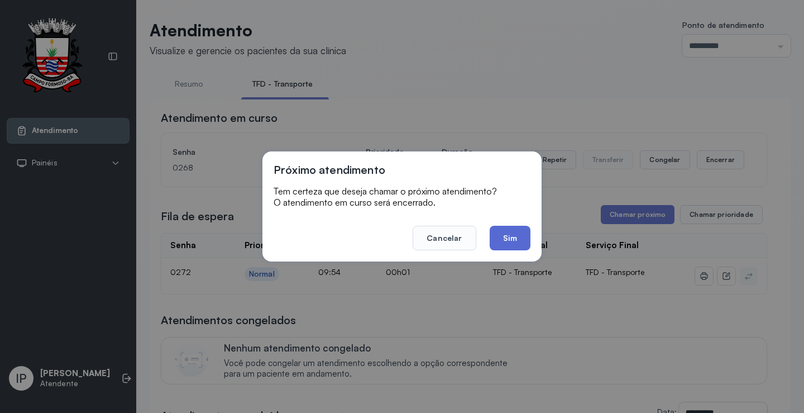
click at [503, 244] on button "Sim" at bounding box center [510, 238] width 41 height 25
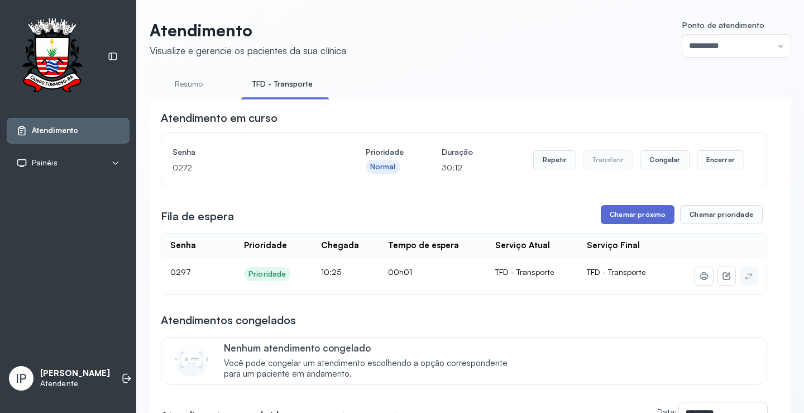
click at [660, 215] on button "Chamar próximo" at bounding box center [638, 214] width 74 height 19
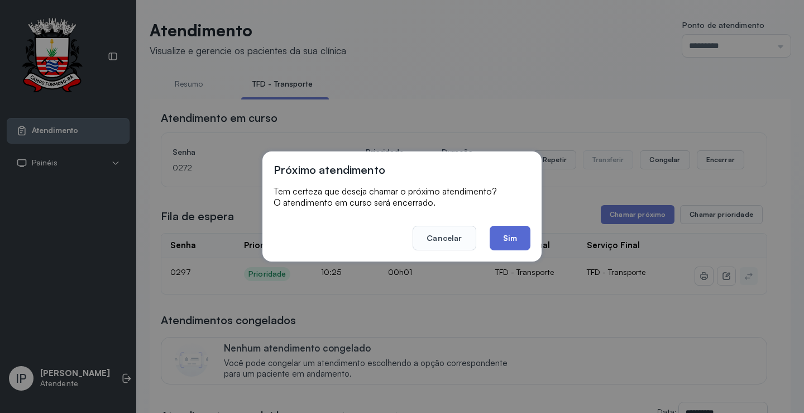
click at [507, 233] on button "Sim" at bounding box center [510, 238] width 41 height 25
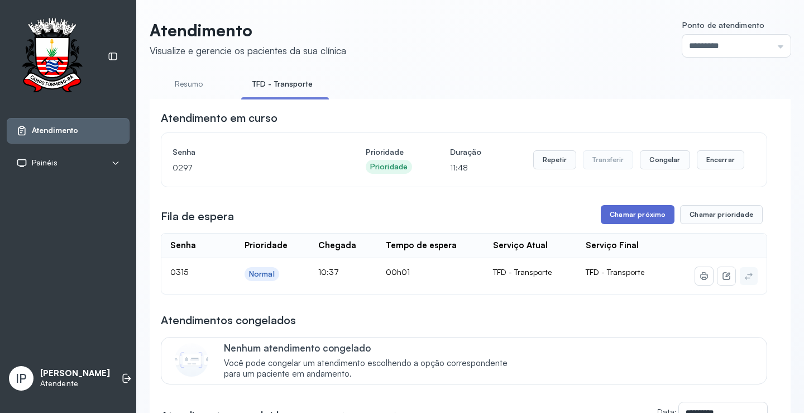
click at [635, 215] on button "Chamar próximo" at bounding box center [638, 214] width 74 height 19
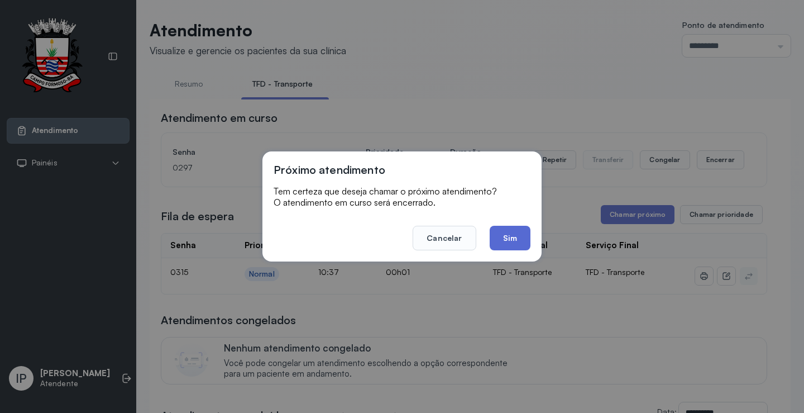
click at [512, 240] on button "Sim" at bounding box center [510, 238] width 41 height 25
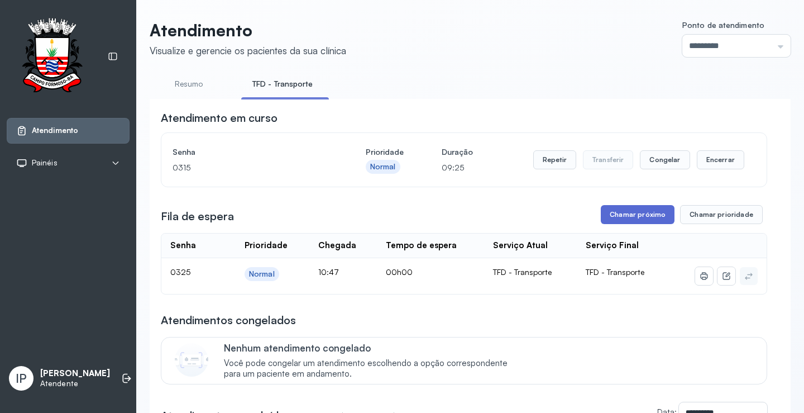
click at [622, 218] on button "Chamar próximo" at bounding box center [638, 214] width 74 height 19
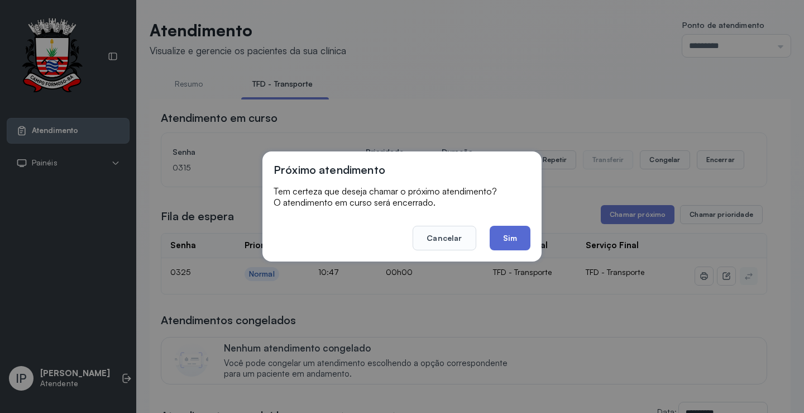
click at [524, 235] on button "Sim" at bounding box center [510, 238] width 41 height 25
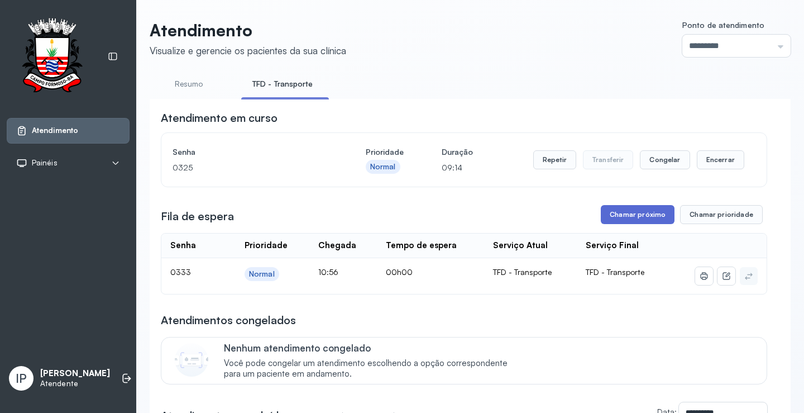
click at [609, 212] on button "Chamar próximo" at bounding box center [638, 214] width 74 height 19
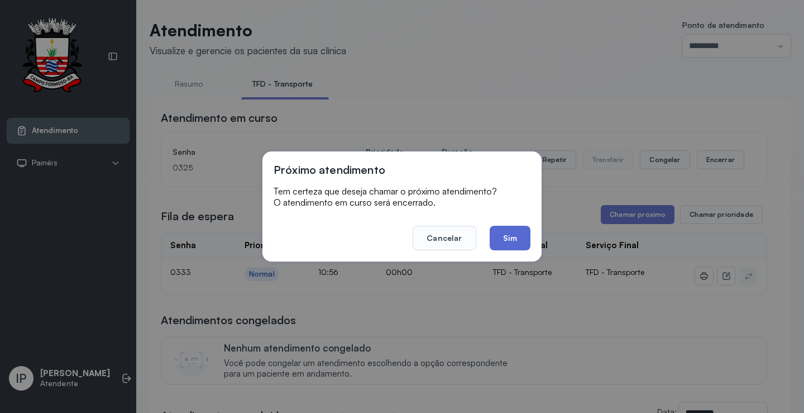
click at [496, 233] on button "Sim" at bounding box center [510, 238] width 41 height 25
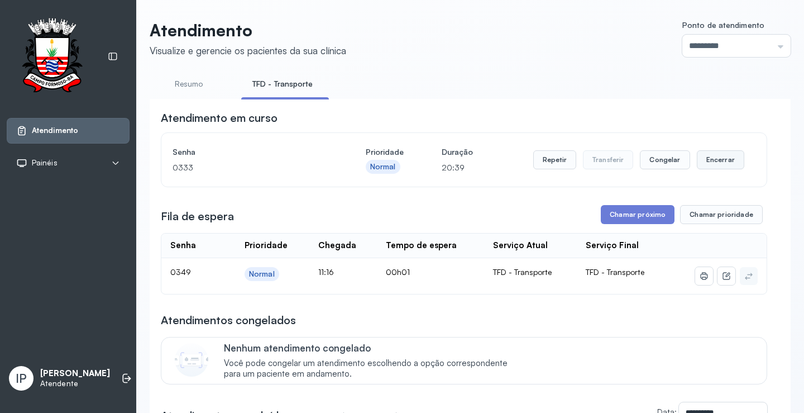
click at [727, 155] on button "Encerrar" at bounding box center [720, 159] width 47 height 19
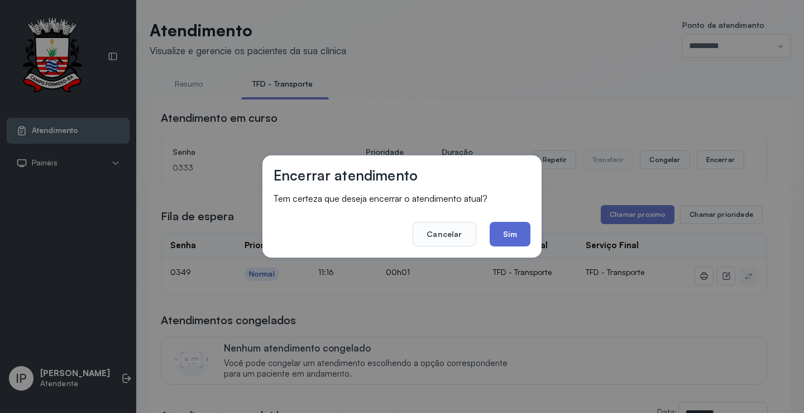
click at [505, 237] on button "Sim" at bounding box center [510, 234] width 41 height 25
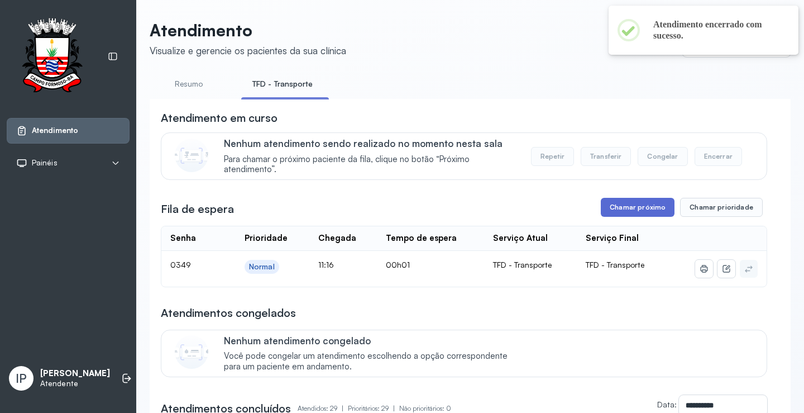
click at [626, 206] on button "Chamar próximo" at bounding box center [638, 207] width 74 height 19
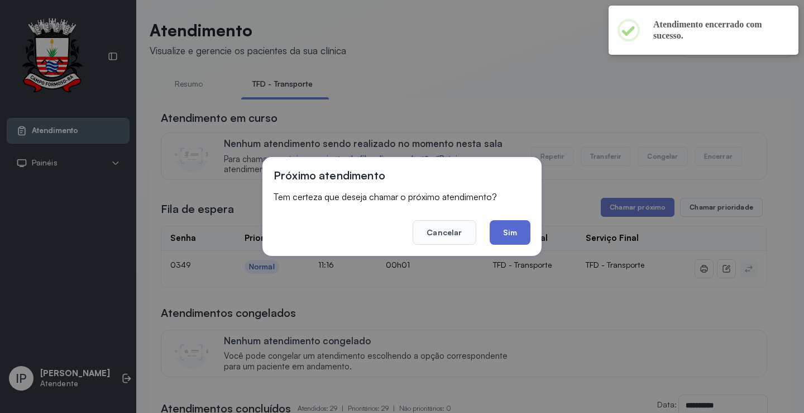
click at [522, 230] on button "Sim" at bounding box center [510, 232] width 41 height 25
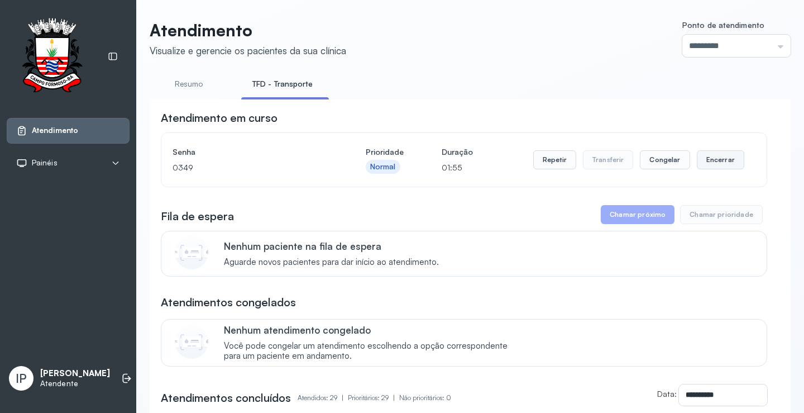
click at [721, 162] on button "Encerrar" at bounding box center [720, 159] width 47 height 19
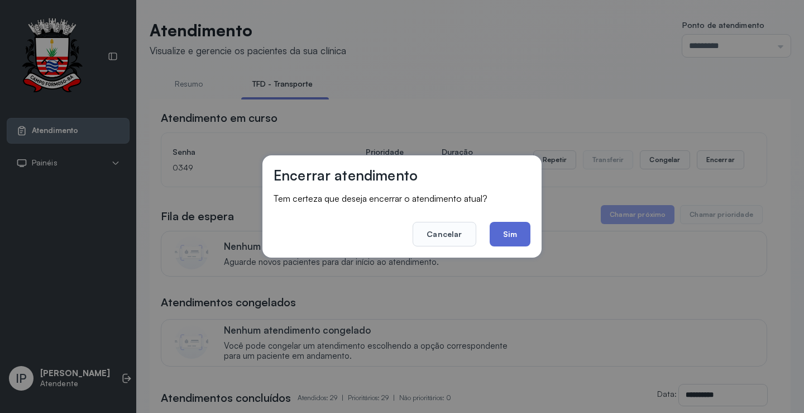
click at [516, 235] on button "Sim" at bounding box center [510, 234] width 41 height 25
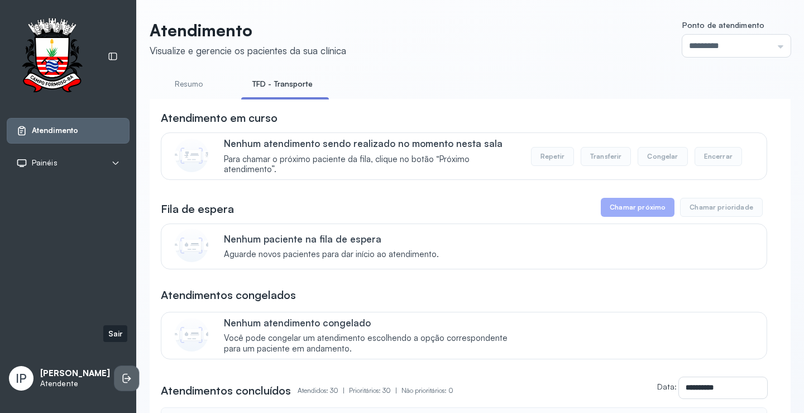
click at [121, 373] on icon at bounding box center [126, 378] width 11 height 11
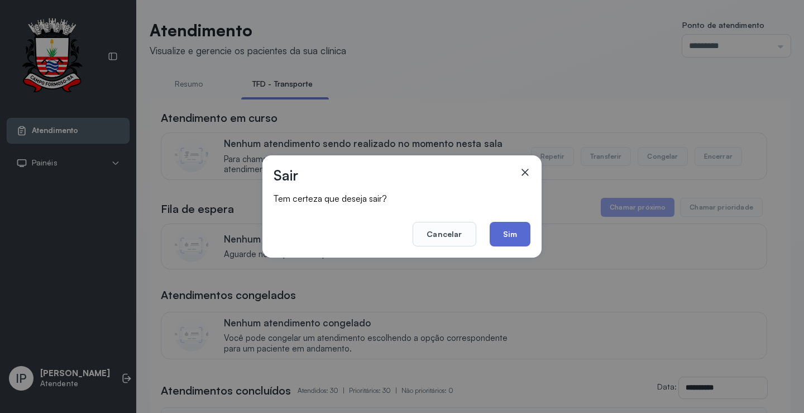
click at [508, 232] on button "Sim" at bounding box center [510, 234] width 41 height 25
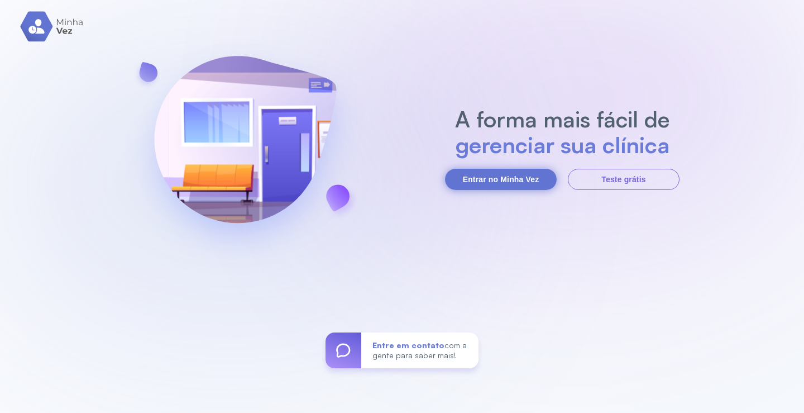
click at [512, 182] on button "Entrar no Minha Vez" at bounding box center [501, 179] width 112 height 21
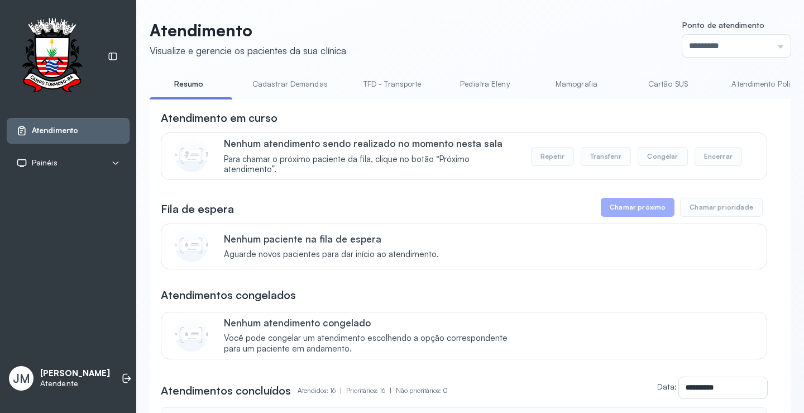
click at [374, 80] on link "TFD - Transporte" at bounding box center [392, 84] width 80 height 18
click at [393, 83] on link "TFD - Transporte" at bounding box center [393, 84] width 83 height 18
drag, startPoint x: 394, startPoint y: 85, endPoint x: 387, endPoint y: 82, distance: 8.2
click at [393, 85] on link "TFD - Transporte" at bounding box center [393, 84] width 83 height 18
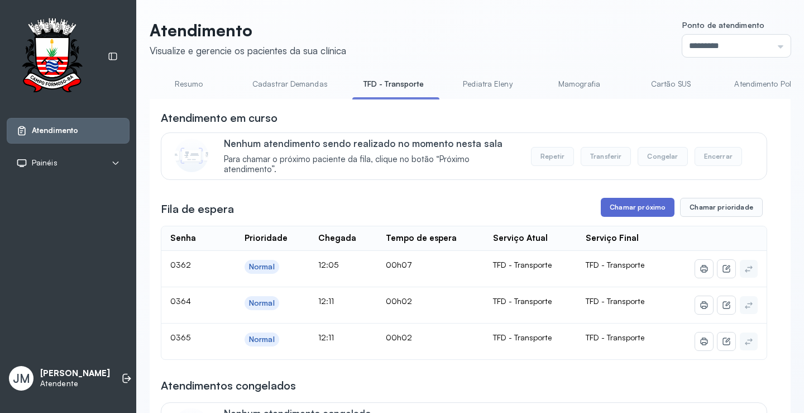
click at [639, 209] on button "Chamar próximo" at bounding box center [638, 207] width 74 height 19
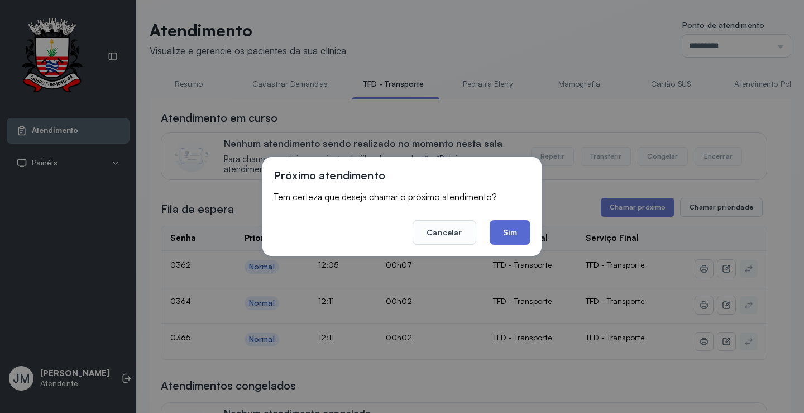
click at [503, 234] on button "Sim" at bounding box center [510, 232] width 41 height 25
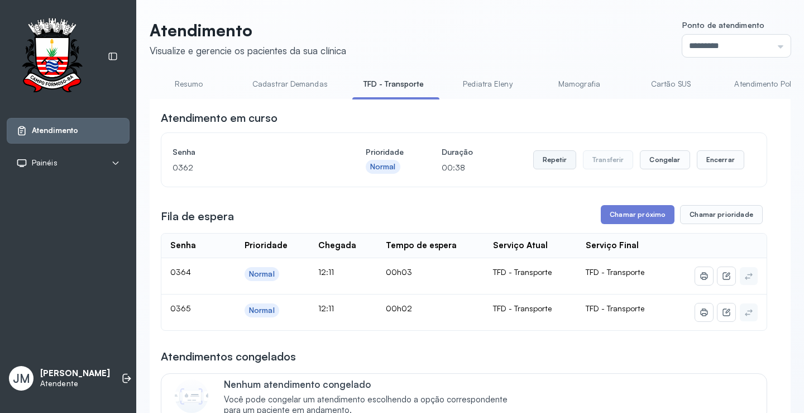
click at [547, 156] on button "Repetir" at bounding box center [554, 159] width 43 height 19
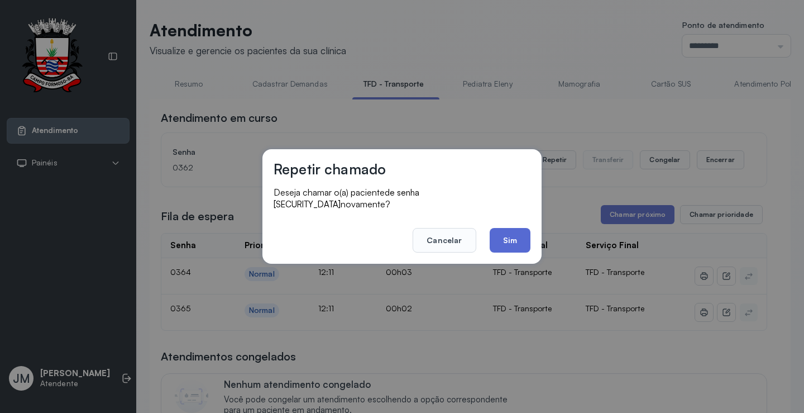
click at [515, 233] on button "Sim" at bounding box center [510, 240] width 41 height 25
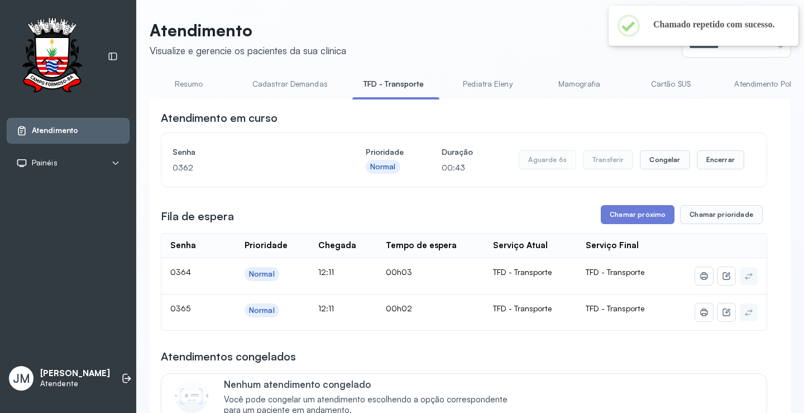
click at [699, 77] on link "Cartão SUS" at bounding box center [671, 84] width 78 height 18
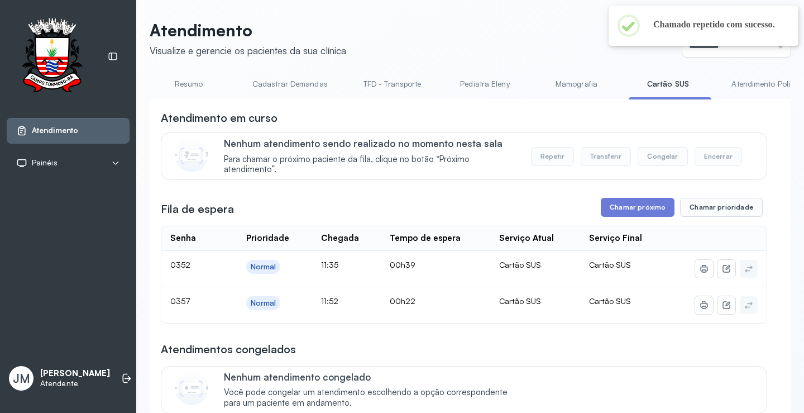
click at [768, 44] on div at bounding box center [704, 45] width 190 height 2
click at [769, 52] on input "*********" at bounding box center [737, 46] width 108 height 22
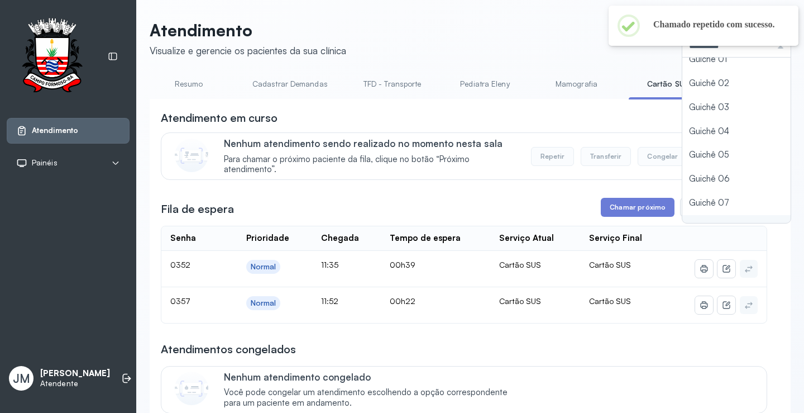
scroll to position [49, 0]
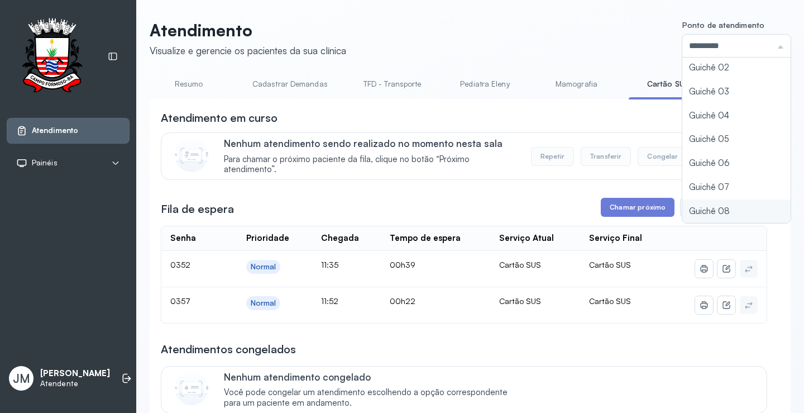
type input "*********"
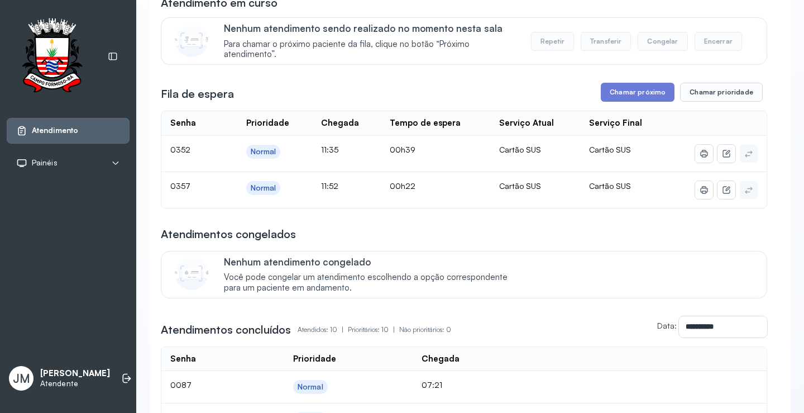
scroll to position [112, 0]
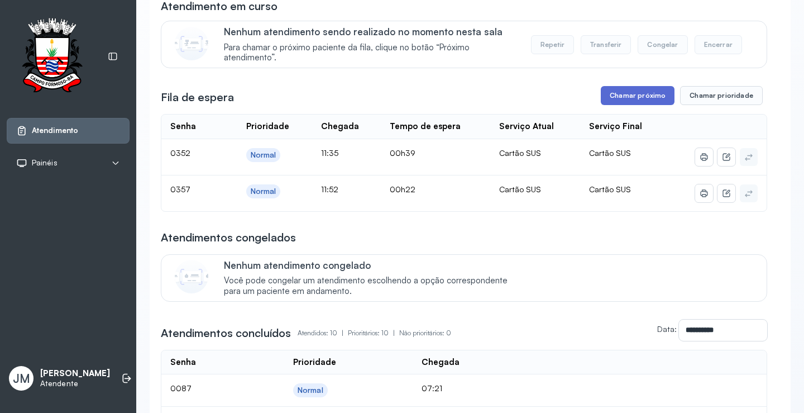
click at [629, 98] on button "Chamar próximo" at bounding box center [638, 95] width 74 height 19
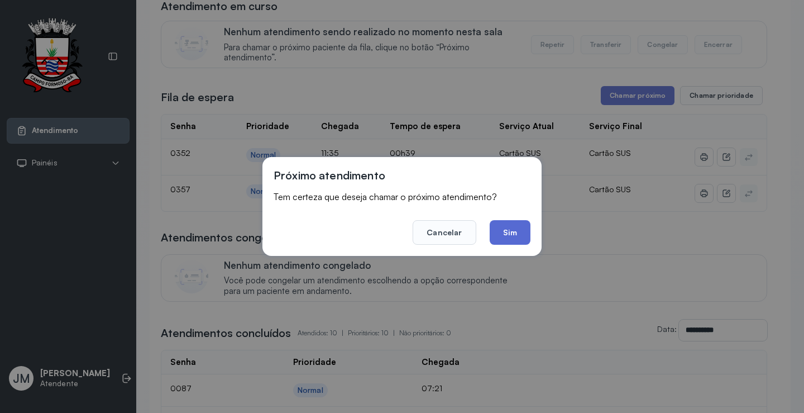
click at [512, 227] on button "Sim" at bounding box center [510, 232] width 41 height 25
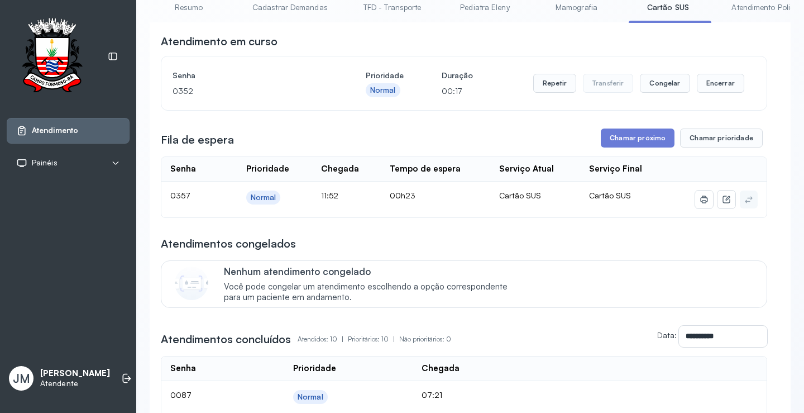
scroll to position [0, 0]
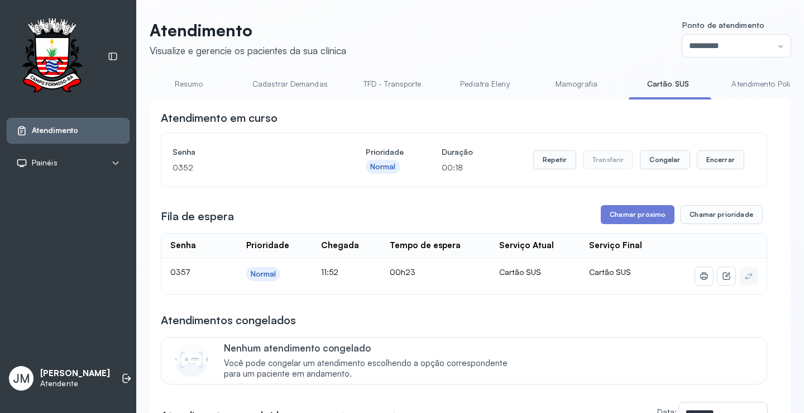
click at [399, 78] on link "TFD - Transporte" at bounding box center [392, 84] width 80 height 18
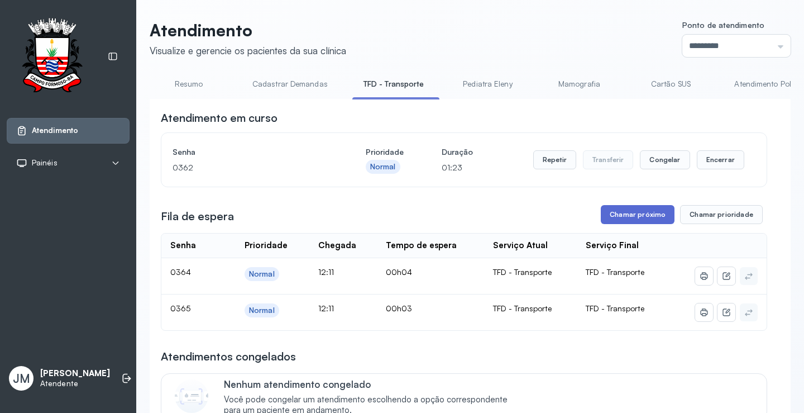
click at [643, 215] on button "Chamar próximo" at bounding box center [638, 214] width 74 height 19
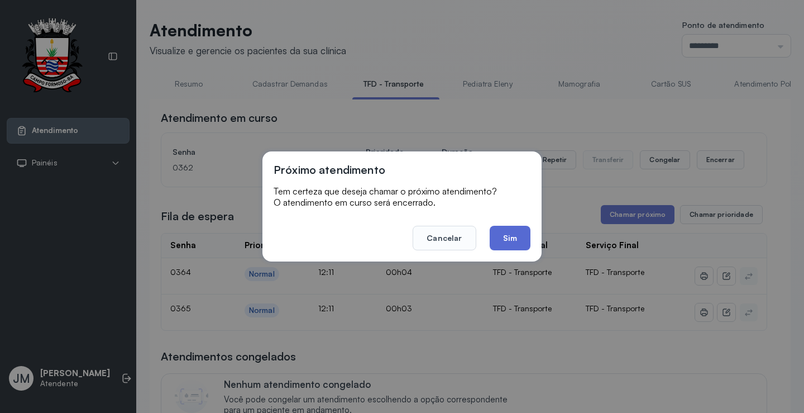
click at [510, 244] on button "Sim" at bounding box center [510, 238] width 41 height 25
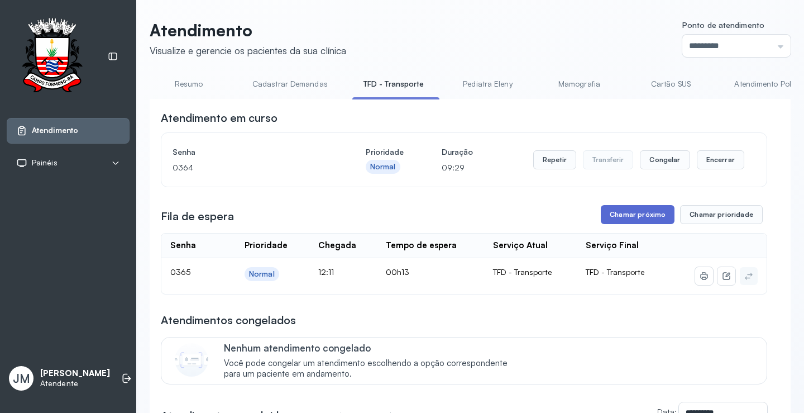
click at [623, 213] on button "Chamar próximo" at bounding box center [638, 214] width 74 height 19
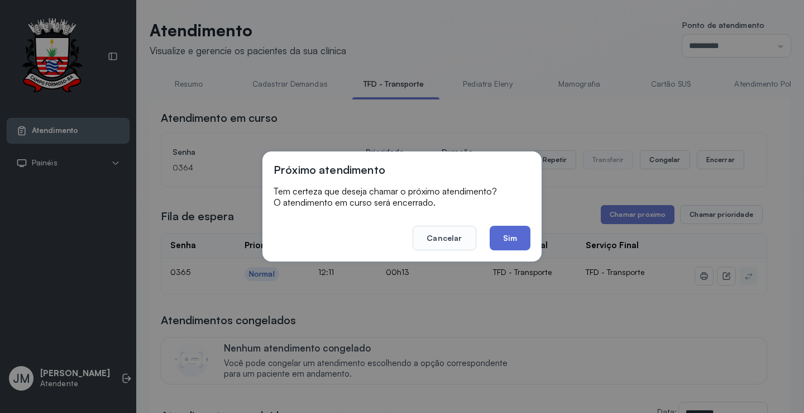
click at [495, 229] on button "Sim" at bounding box center [510, 238] width 41 height 25
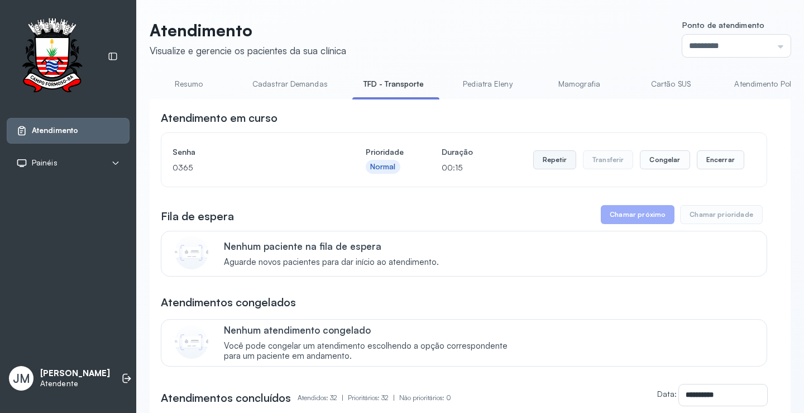
click at [552, 163] on button "Repetir" at bounding box center [554, 159] width 43 height 19
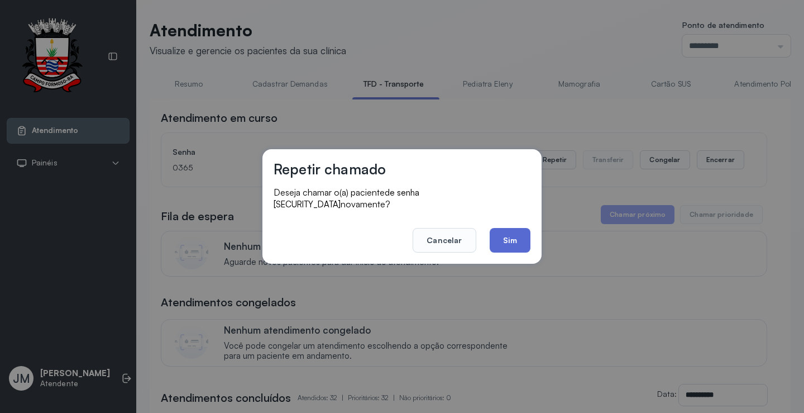
click at [515, 232] on button "Sim" at bounding box center [510, 240] width 41 height 25
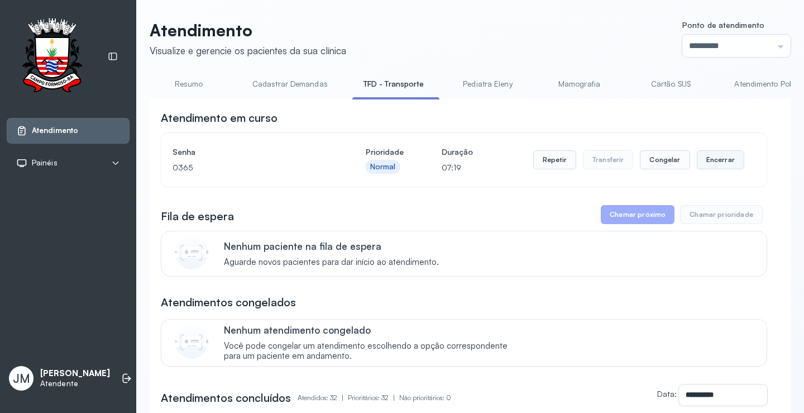
click at [708, 161] on button "Encerrar" at bounding box center [720, 159] width 47 height 19
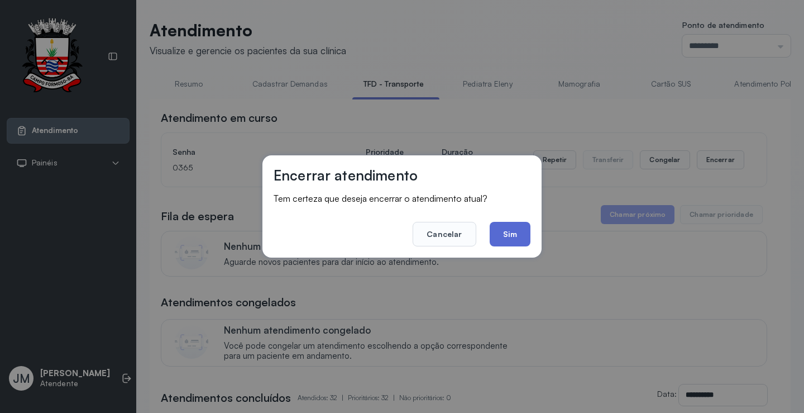
click at [511, 227] on button "Sim" at bounding box center [510, 234] width 41 height 25
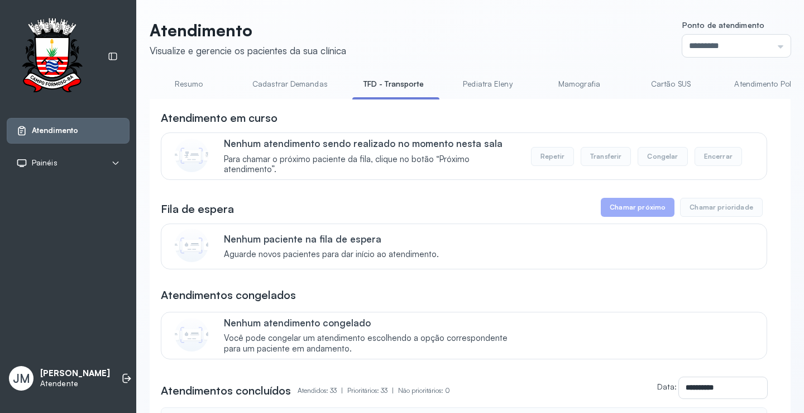
click at [188, 83] on link "Resumo" at bounding box center [189, 84] width 78 height 18
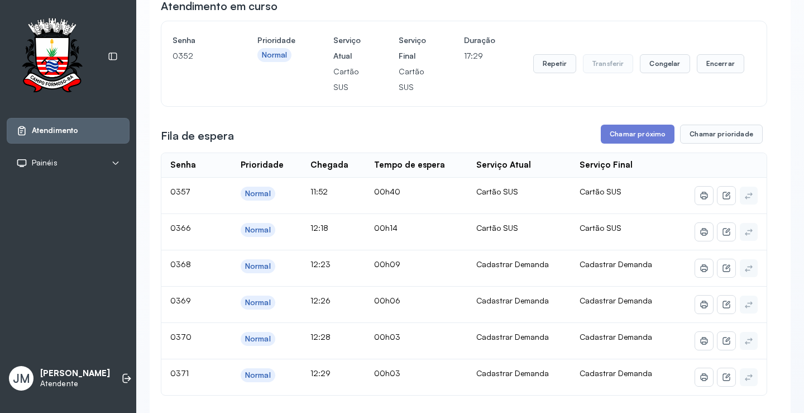
scroll to position [168, 0]
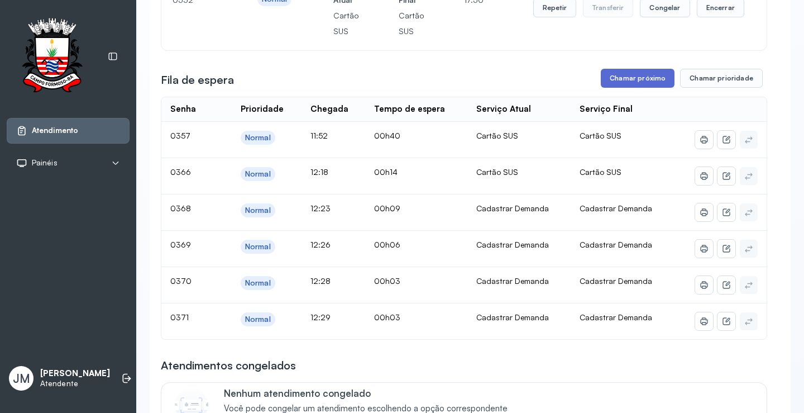
click at [636, 79] on button "Chamar próximo" at bounding box center [638, 78] width 74 height 19
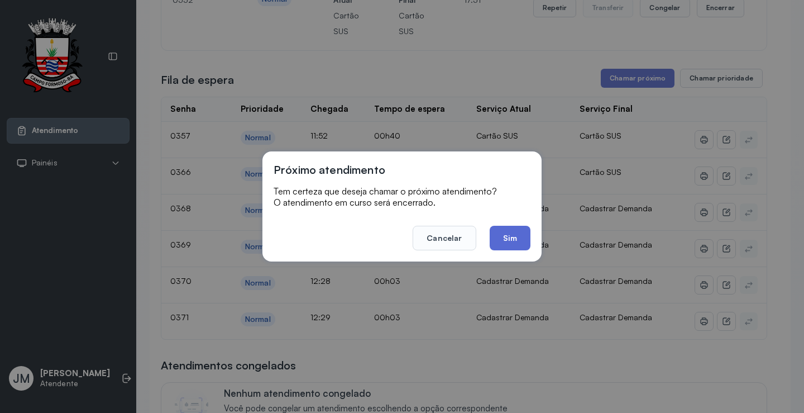
click at [518, 230] on button "Sim" at bounding box center [510, 238] width 41 height 25
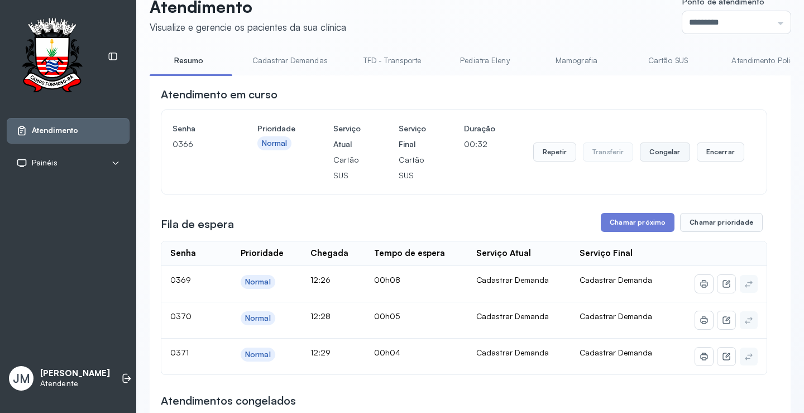
scroll to position [0, 0]
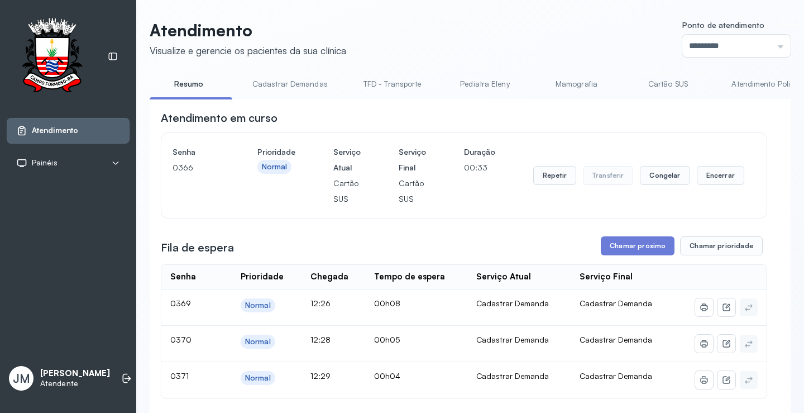
click at [378, 84] on link "TFD - Transporte" at bounding box center [392, 84] width 80 height 18
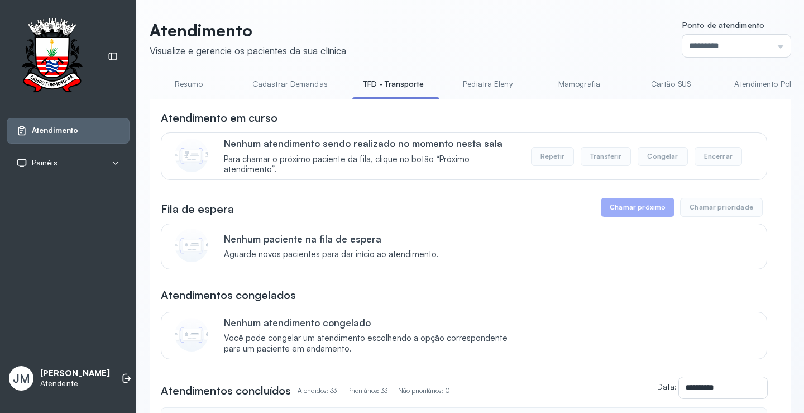
click at [189, 83] on link "Resumo" at bounding box center [189, 84] width 78 height 18
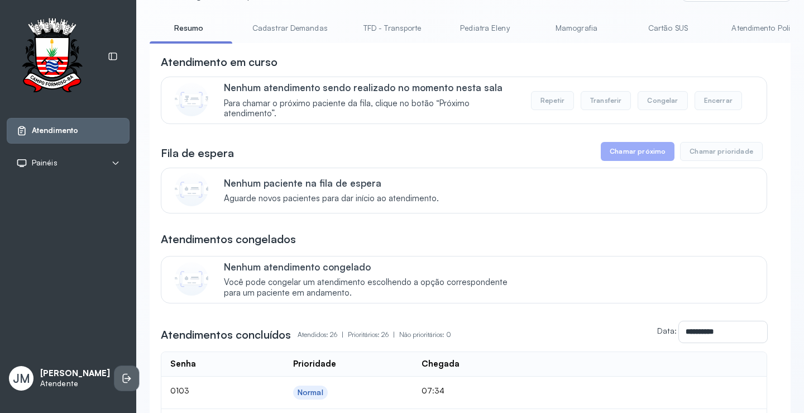
click at [121, 373] on icon at bounding box center [126, 378] width 11 height 11
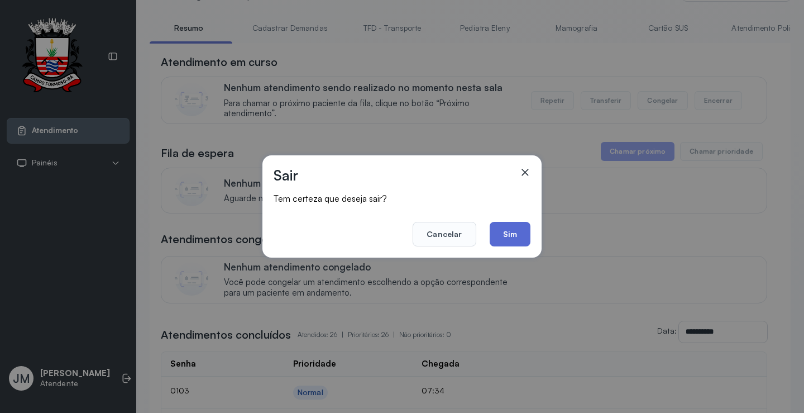
click at [498, 233] on button "Sim" at bounding box center [510, 234] width 41 height 25
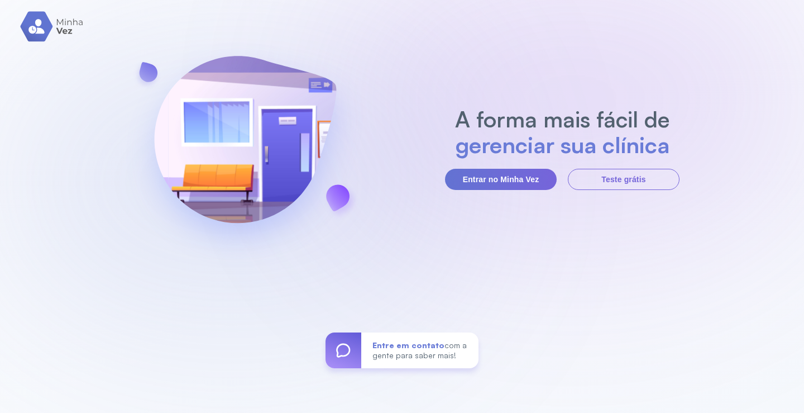
drag, startPoint x: 504, startPoint y: 174, endPoint x: 496, endPoint y: 164, distance: 13.5
click at [505, 173] on button "Entrar no Minha Vez" at bounding box center [501, 179] width 112 height 21
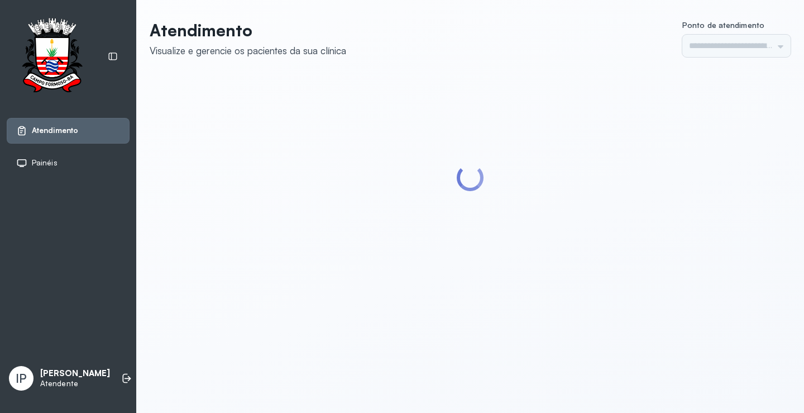
type input "*********"
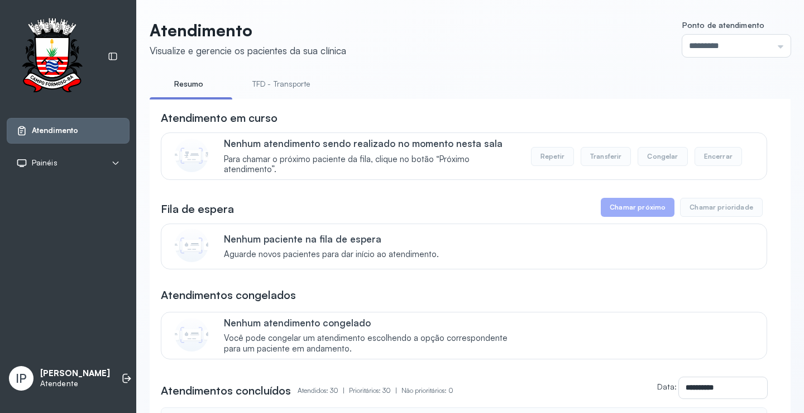
click at [296, 83] on link "TFD - Transporte" at bounding box center [281, 84] width 80 height 18
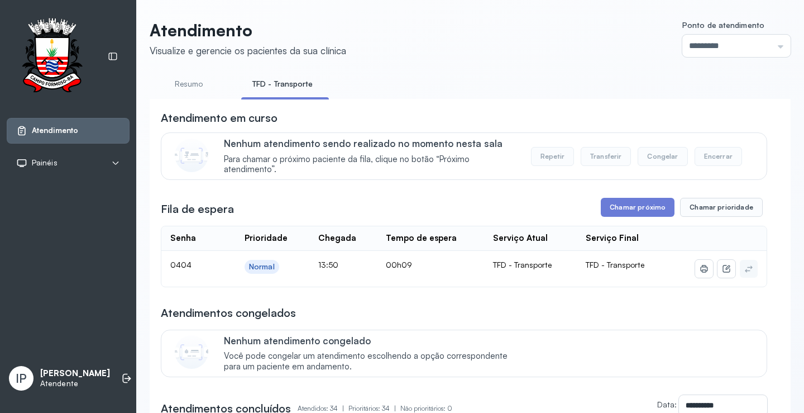
click at [623, 204] on button "Chamar próximo" at bounding box center [638, 207] width 74 height 19
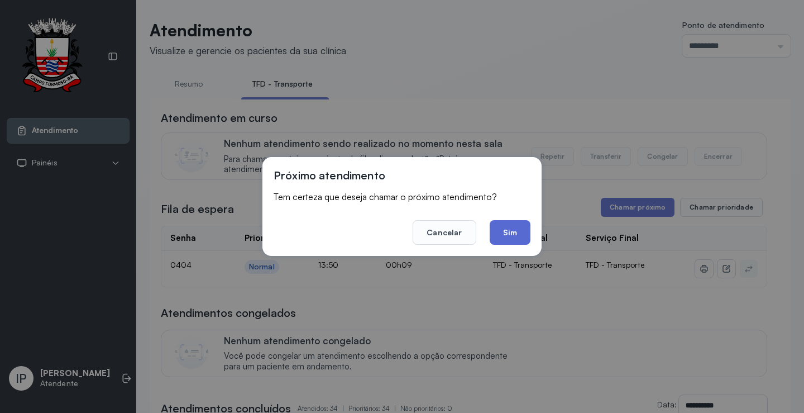
click at [520, 230] on button "Sim" at bounding box center [510, 232] width 41 height 25
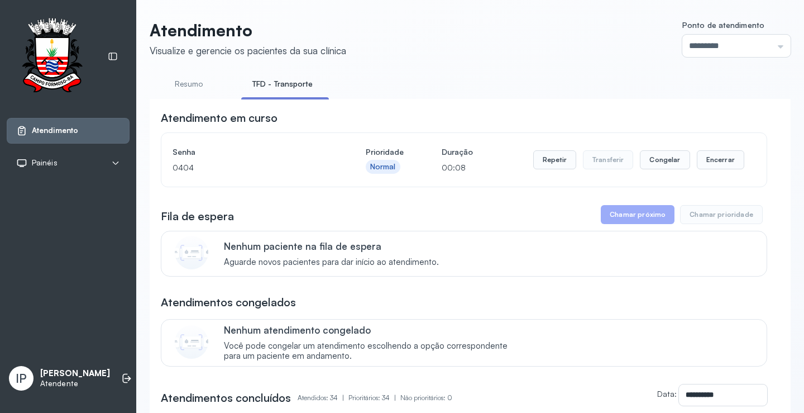
click at [544, 148] on div "Repetir Transferir Congelar Encerrar" at bounding box center [638, 159] width 211 height 31
click at [545, 159] on button "Repetir" at bounding box center [554, 159] width 43 height 19
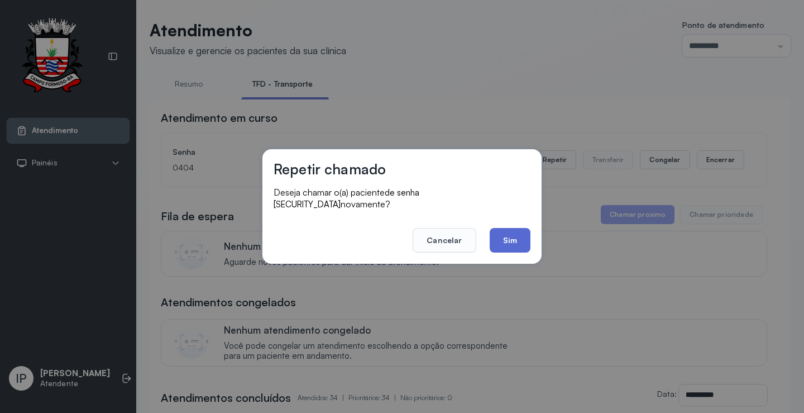
click at [496, 228] on button "Sim" at bounding box center [510, 240] width 41 height 25
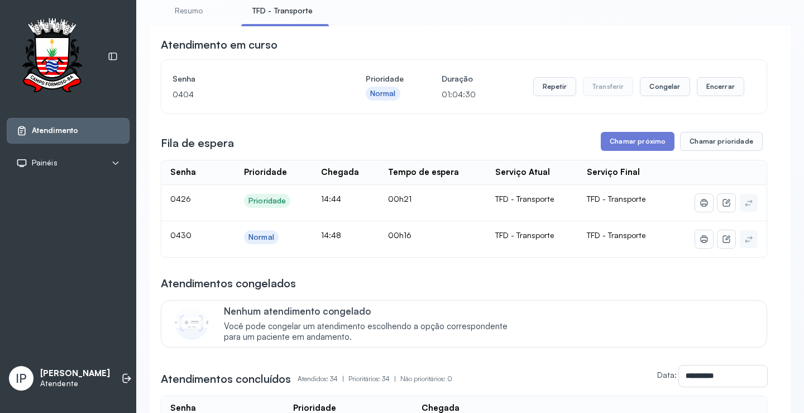
scroll to position [18, 0]
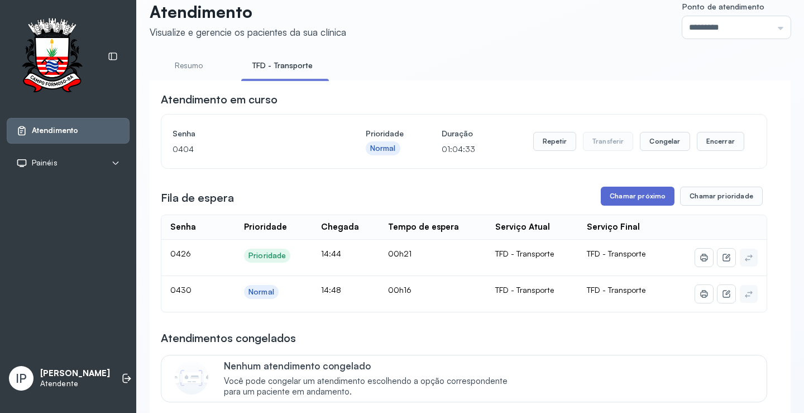
click at [644, 197] on button "Chamar próximo" at bounding box center [638, 196] width 74 height 19
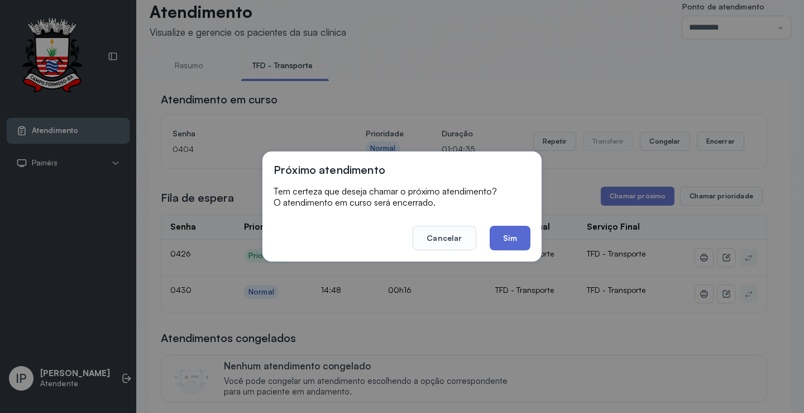
click at [508, 238] on button "Sim" at bounding box center [510, 238] width 41 height 25
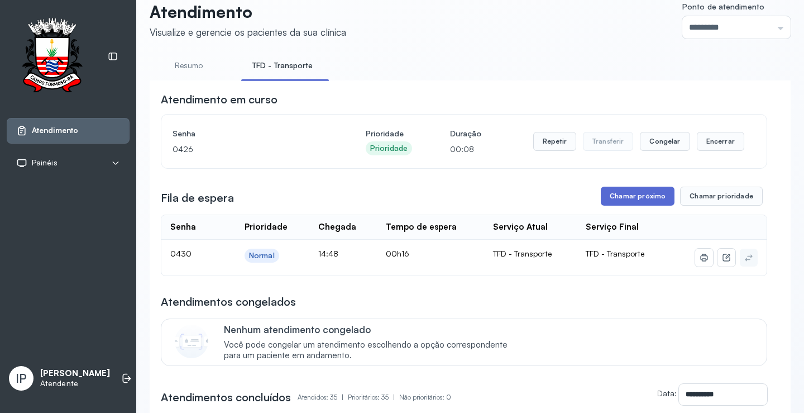
click at [610, 201] on button "Chamar próximo" at bounding box center [638, 196] width 74 height 19
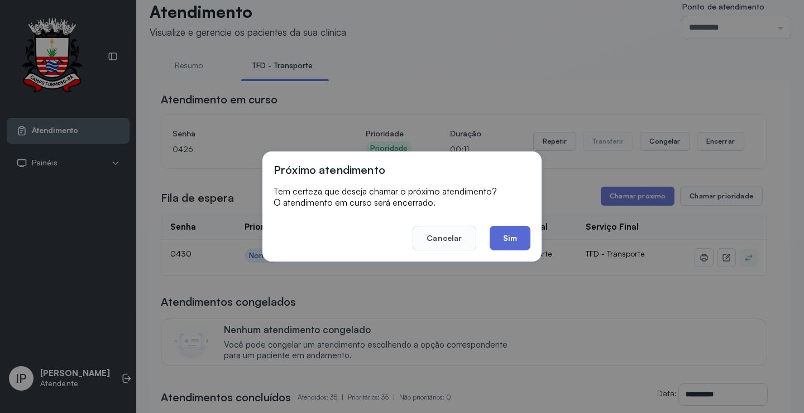
click at [506, 229] on button "Sim" at bounding box center [510, 238] width 41 height 25
